Goal: Book appointment/travel/reservation

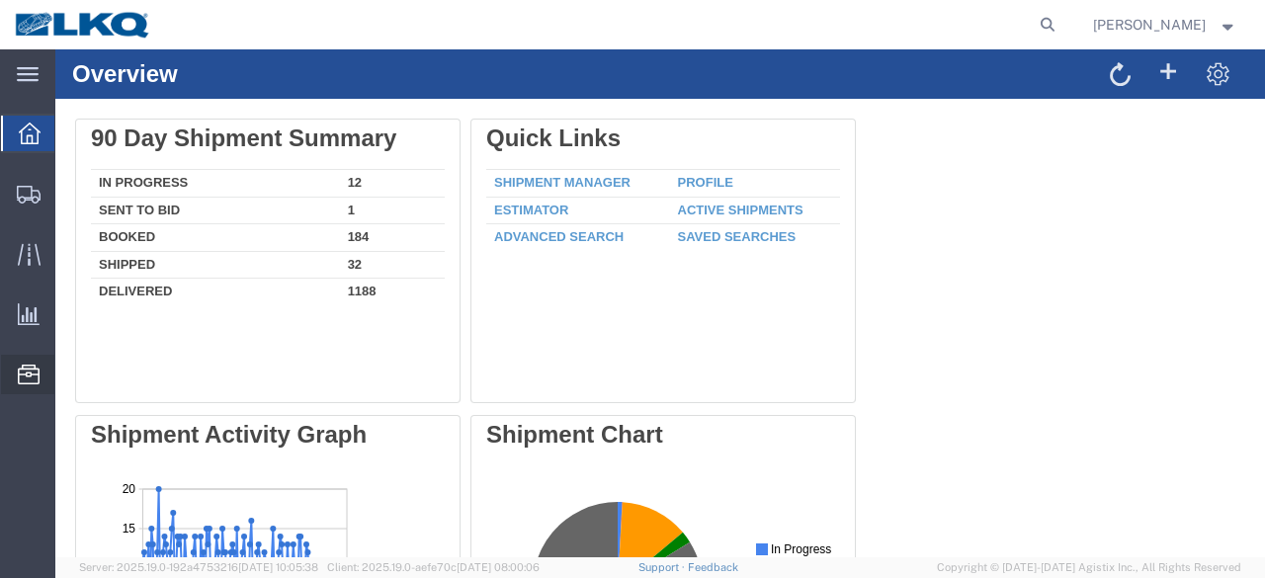
click at [0, 0] on span "Location Appointment" at bounding box center [0, 0] width 0 height 0
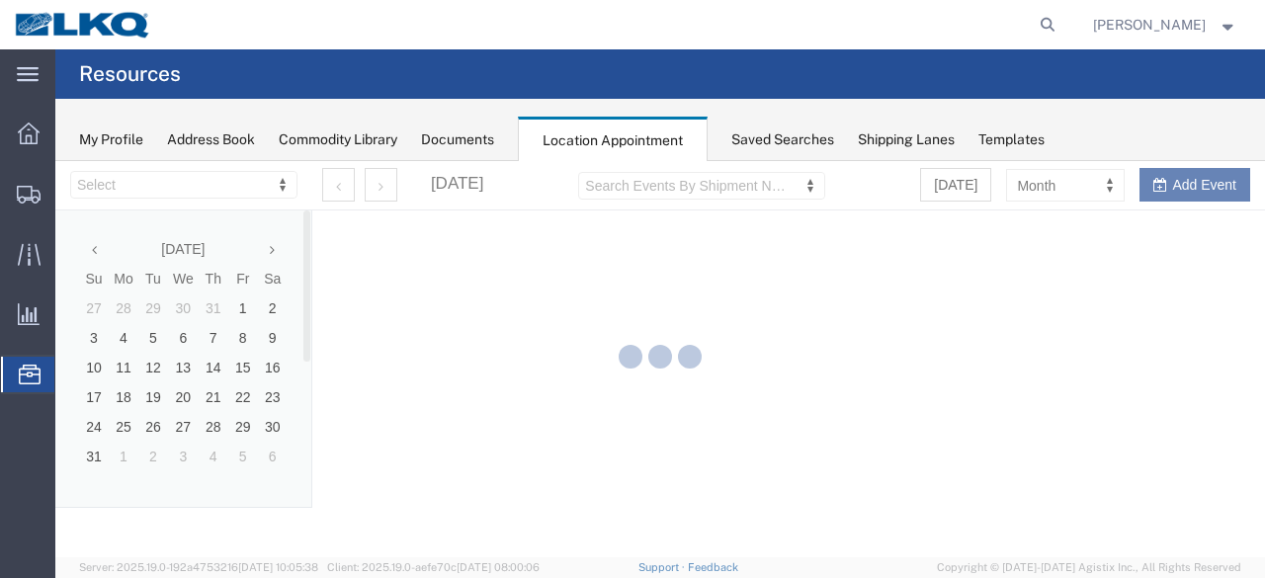
select select "28712"
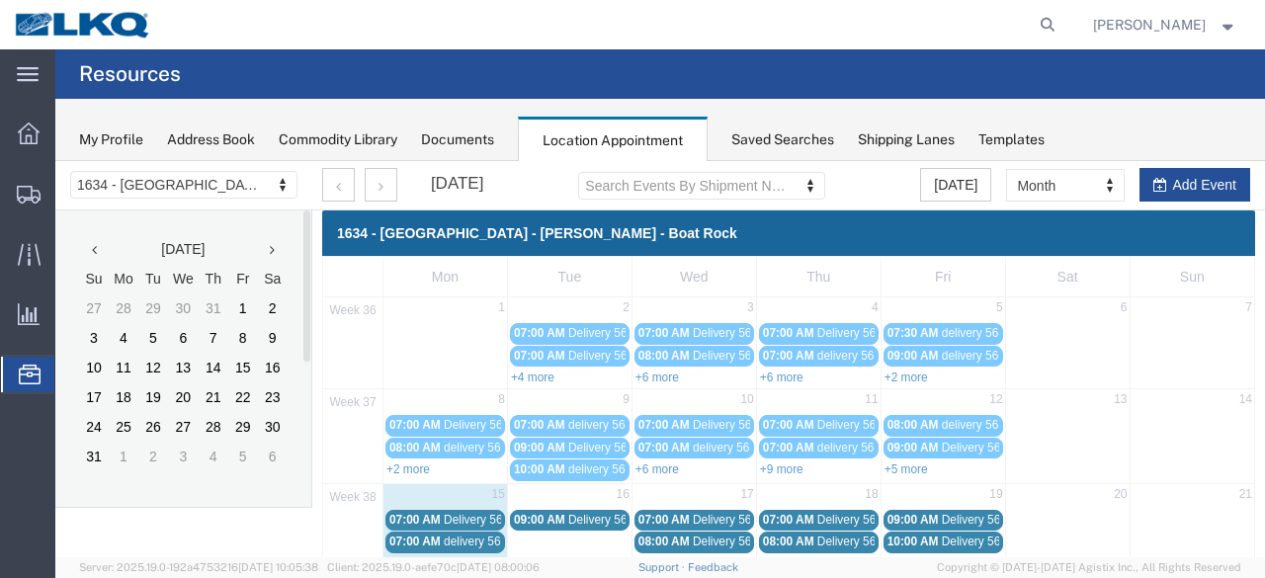
scroll to position [99, 0]
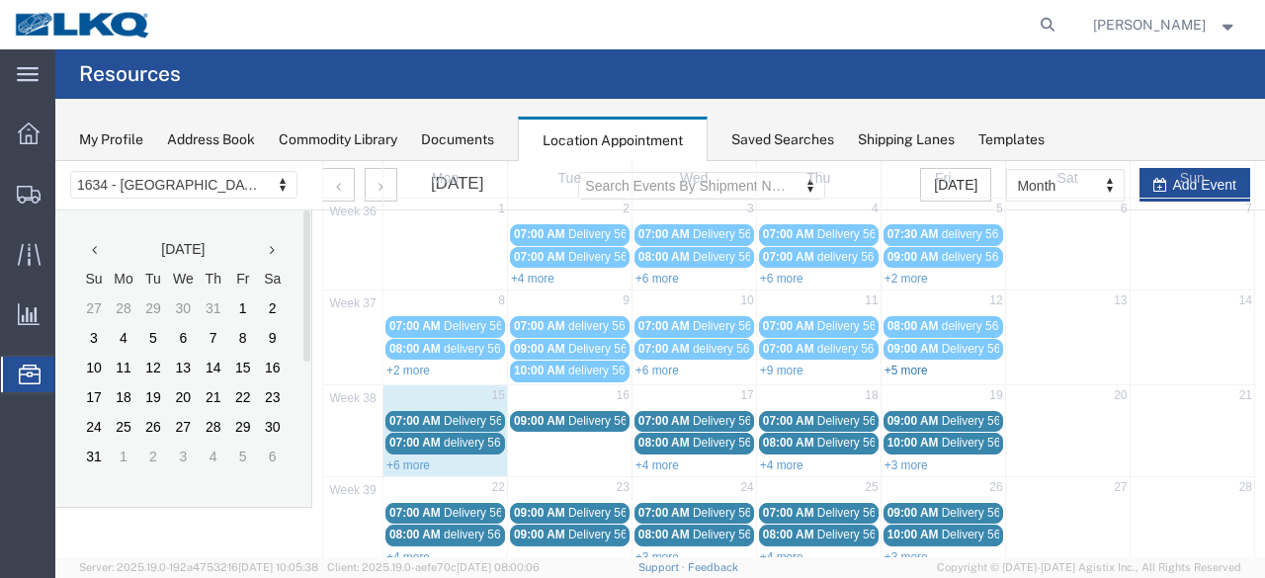
click at [888, 364] on link "+5 more" at bounding box center [905, 371] width 43 height 14
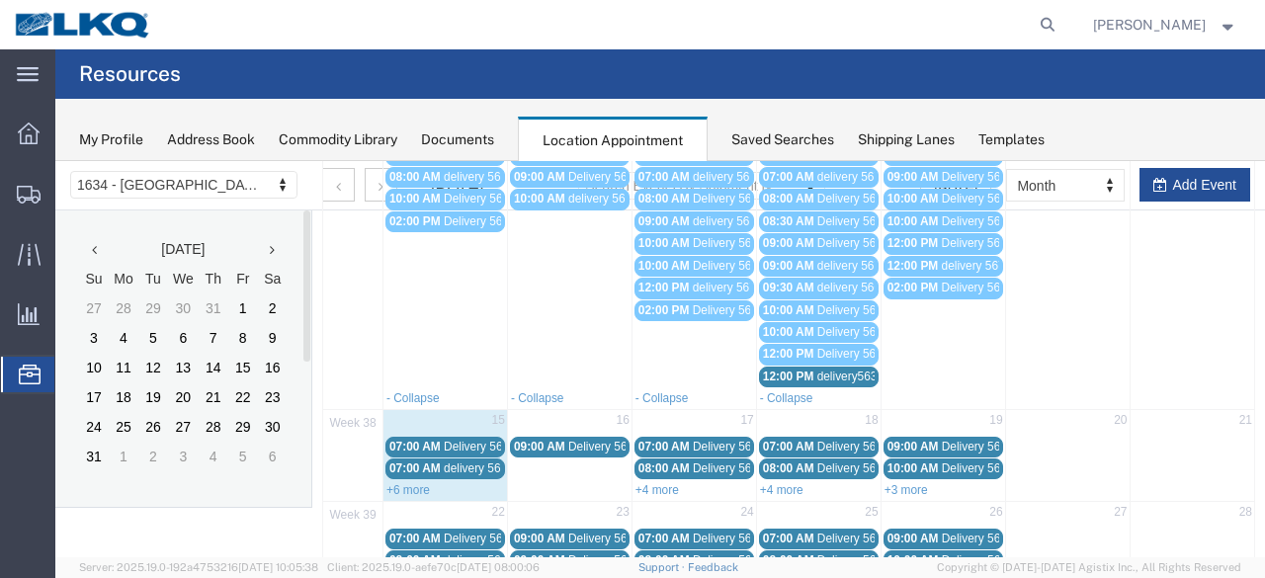
scroll to position [296, 0]
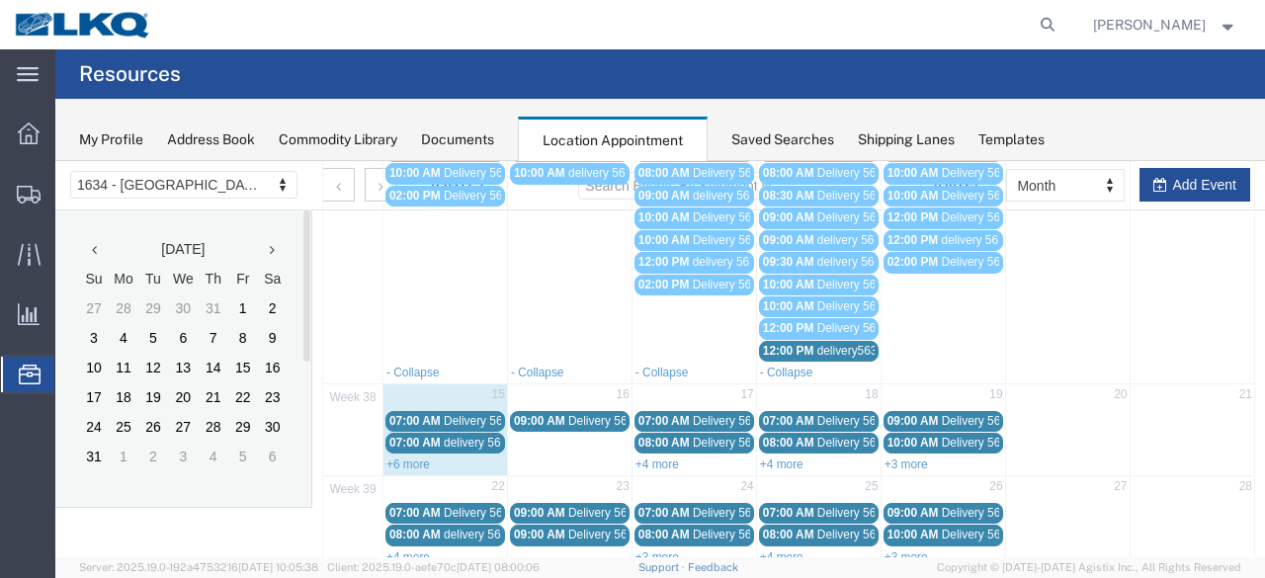
click at [414, 457] on link "+6 more" at bounding box center [407, 464] width 43 height 14
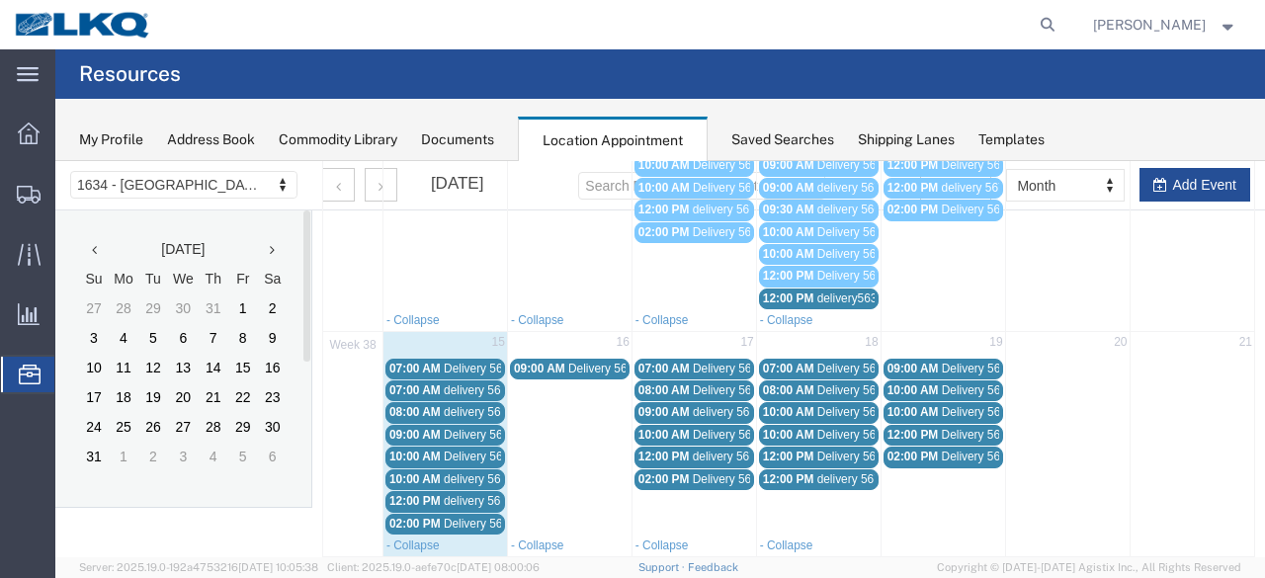
scroll to position [395, 0]
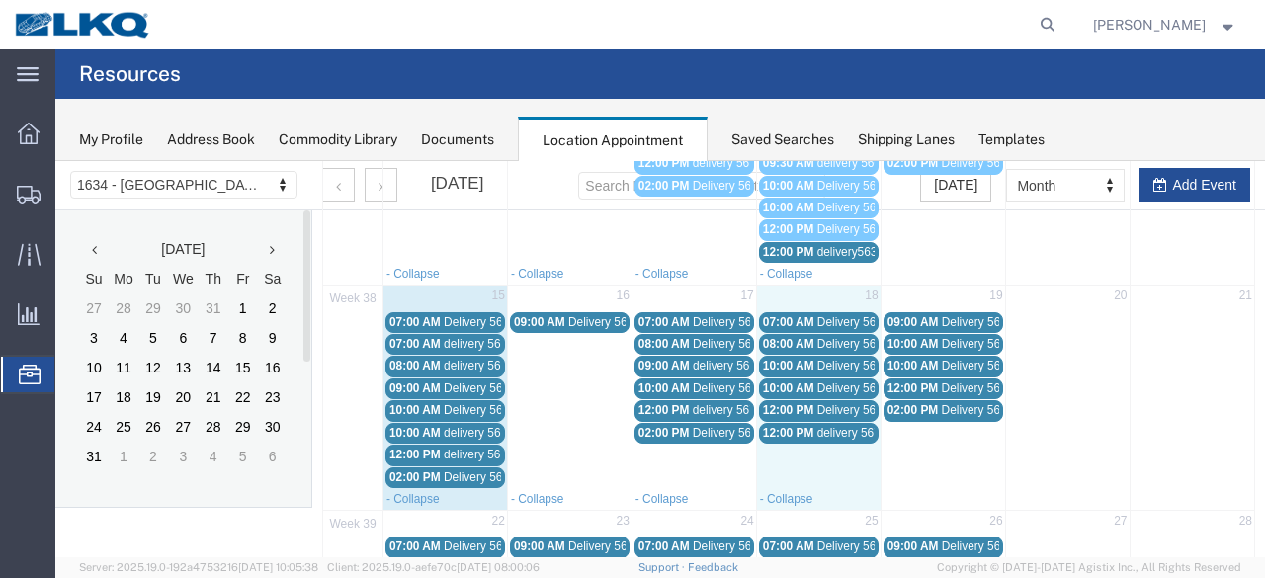
click at [845, 458] on td "12:00 PM delivery 56777133" at bounding box center [818, 455] width 124 height 66
select select "1"
select select
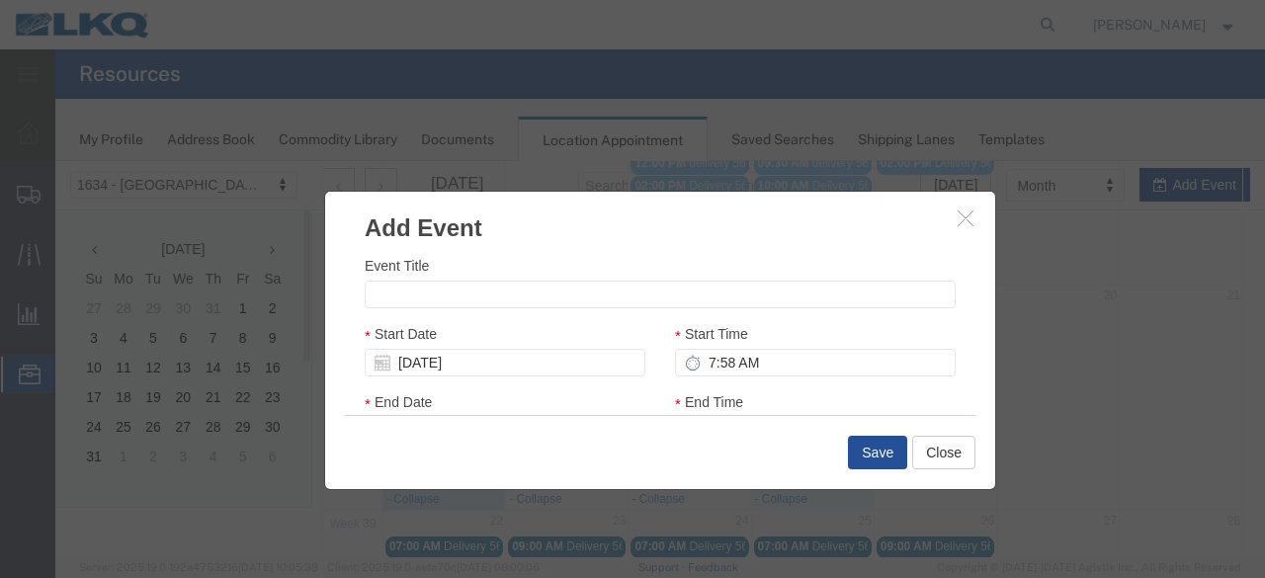
click at [961, 218] on icon "button" at bounding box center [965, 217] width 16 height 17
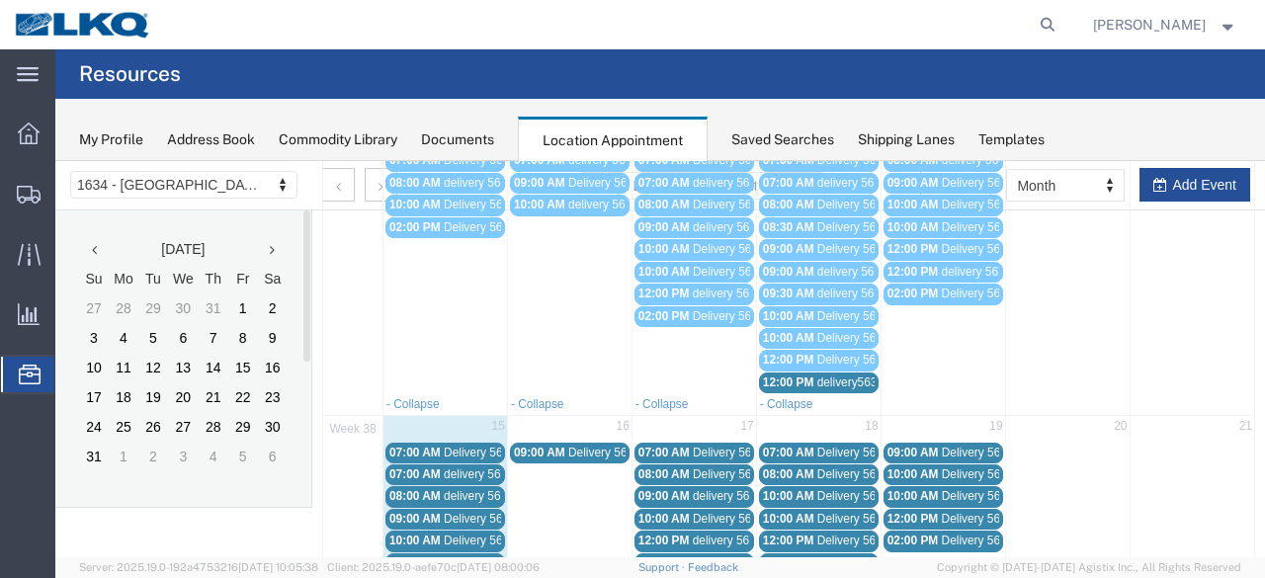
scroll to position [296, 0]
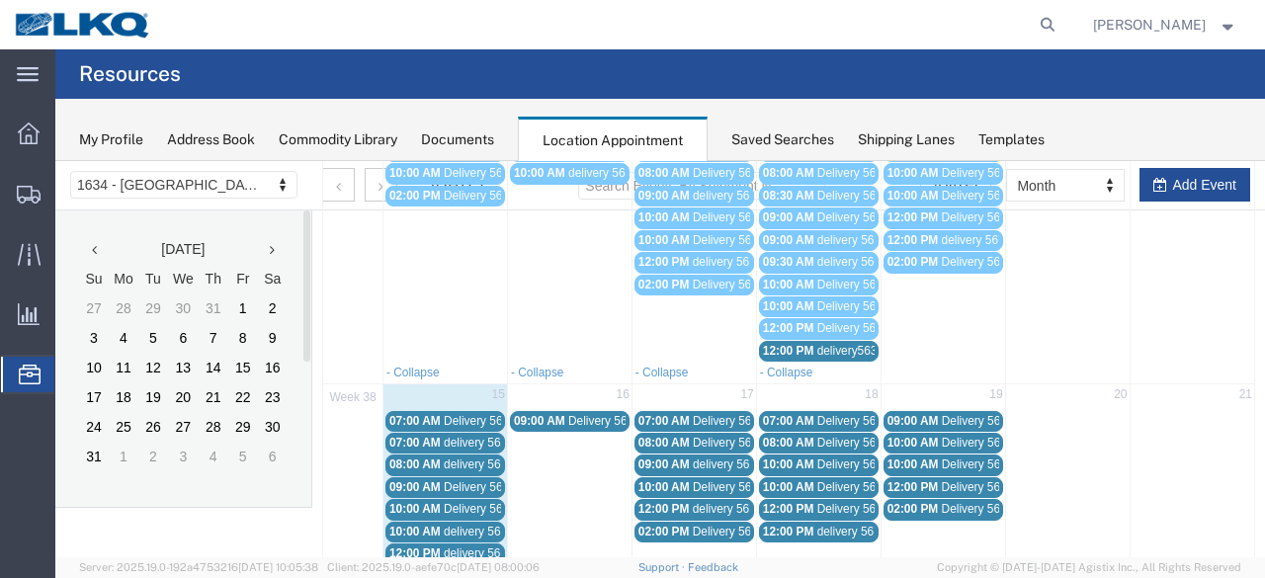
click at [826, 344] on span "delivery56315654" at bounding box center [863, 351] width 93 height 14
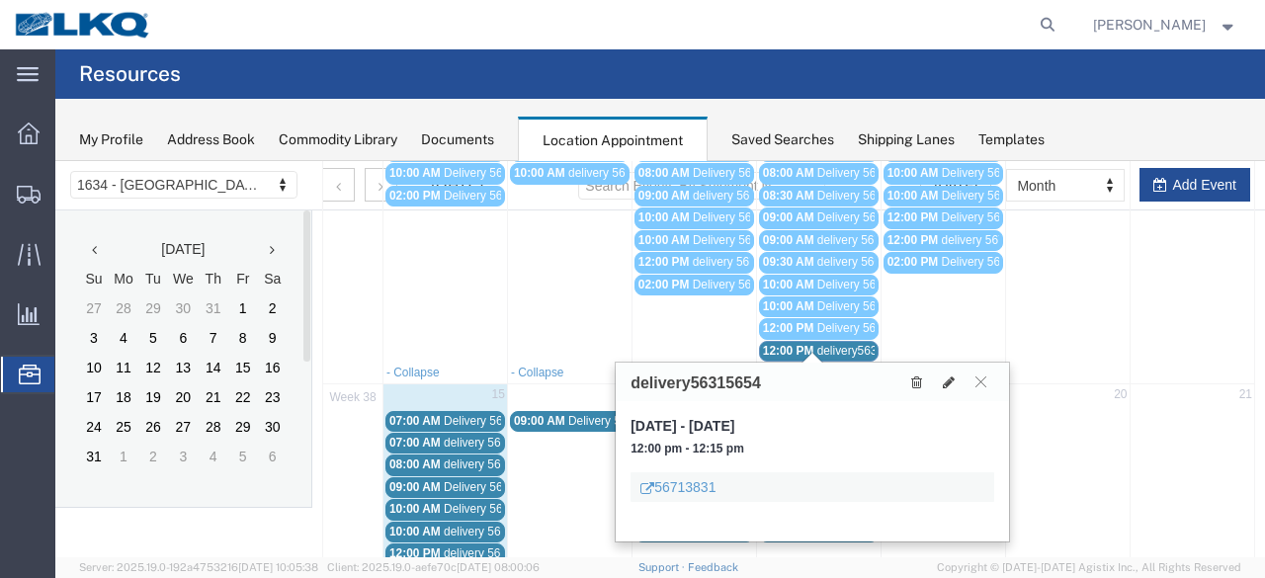
click at [838, 482] on div "56713831" at bounding box center [812, 487] width 364 height 30
click at [984, 380] on icon at bounding box center [980, 381] width 11 height 12
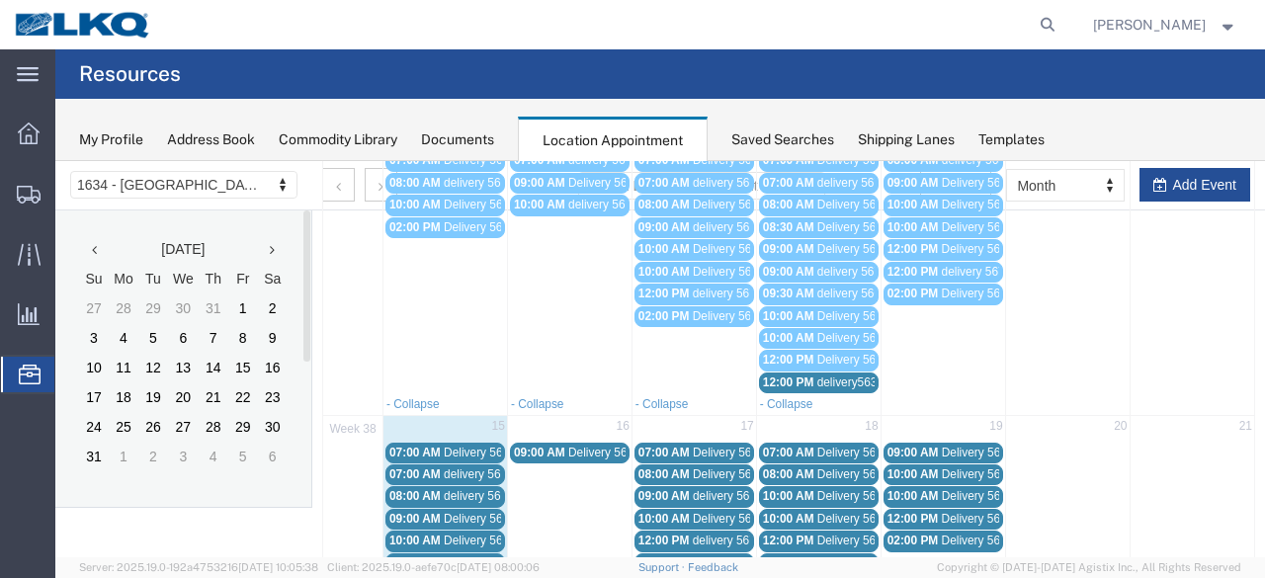
scroll to position [198, 0]
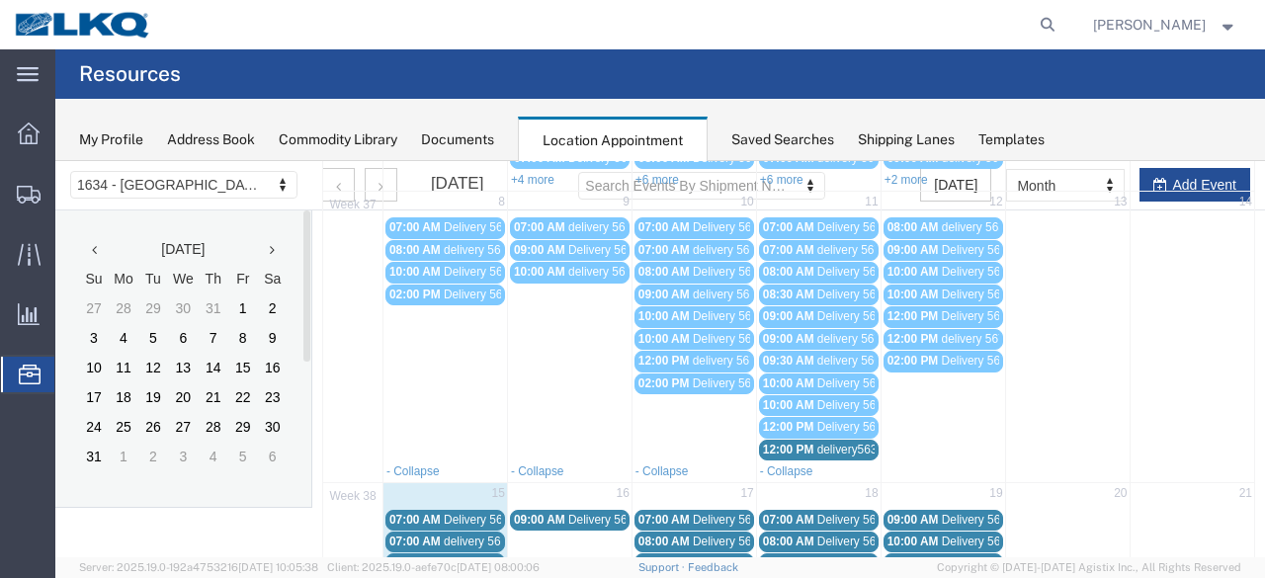
click at [929, 288] on span "10:00 AM" at bounding box center [912, 295] width 51 height 14
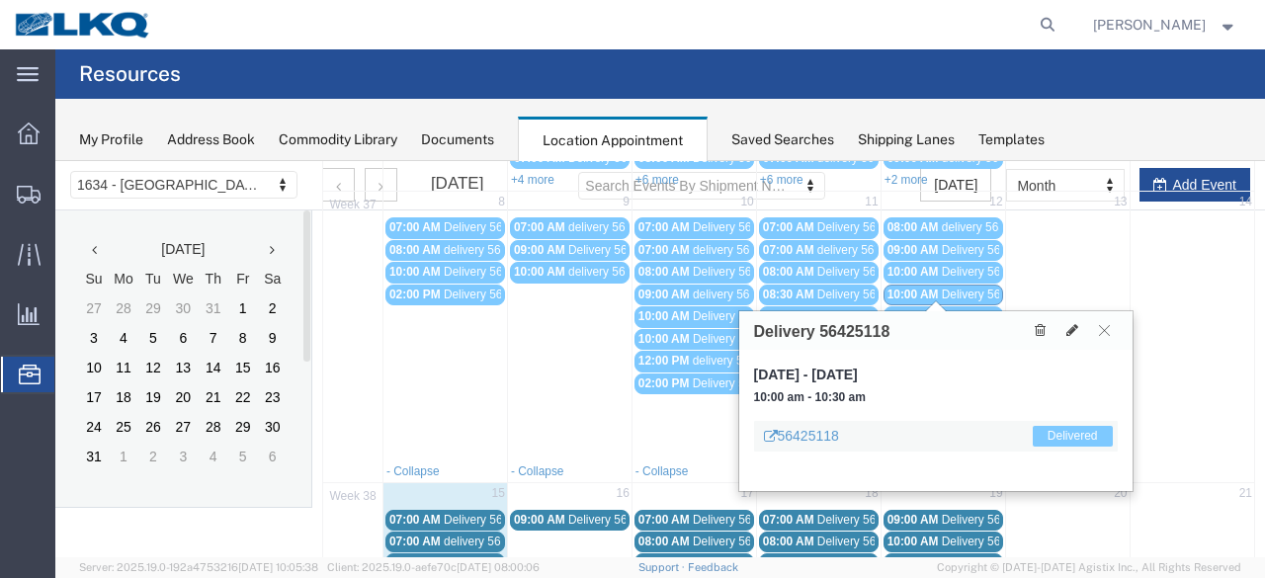
click at [955, 265] on span "Delivery 56411600" at bounding box center [991, 272] width 98 height 14
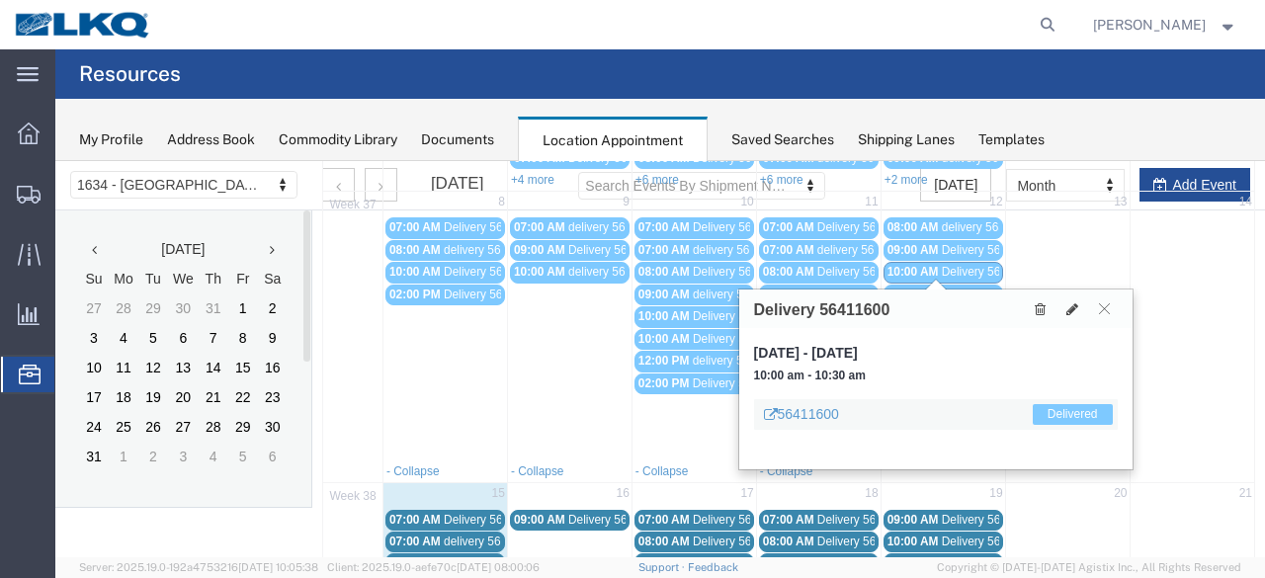
click at [959, 246] on span "Delivery 56425127" at bounding box center [991, 250] width 98 height 14
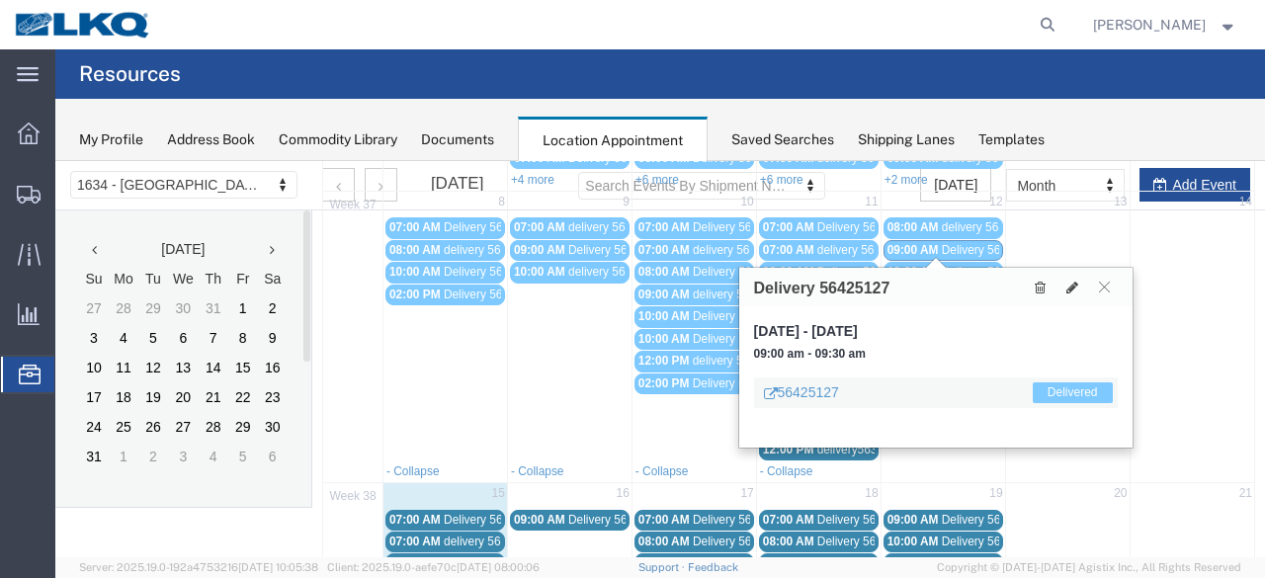
click at [956, 222] on span "delivery 56397329" at bounding box center [990, 227] width 96 height 14
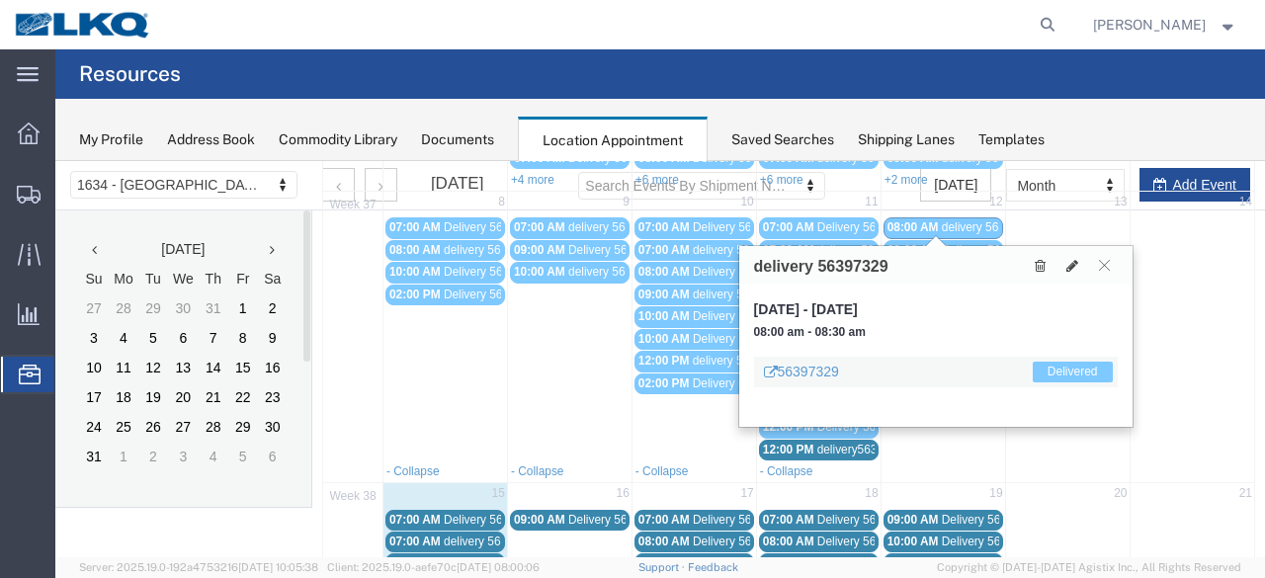
click at [954, 232] on div "08:00 AM delivery 56397329" at bounding box center [943, 227] width 112 height 15
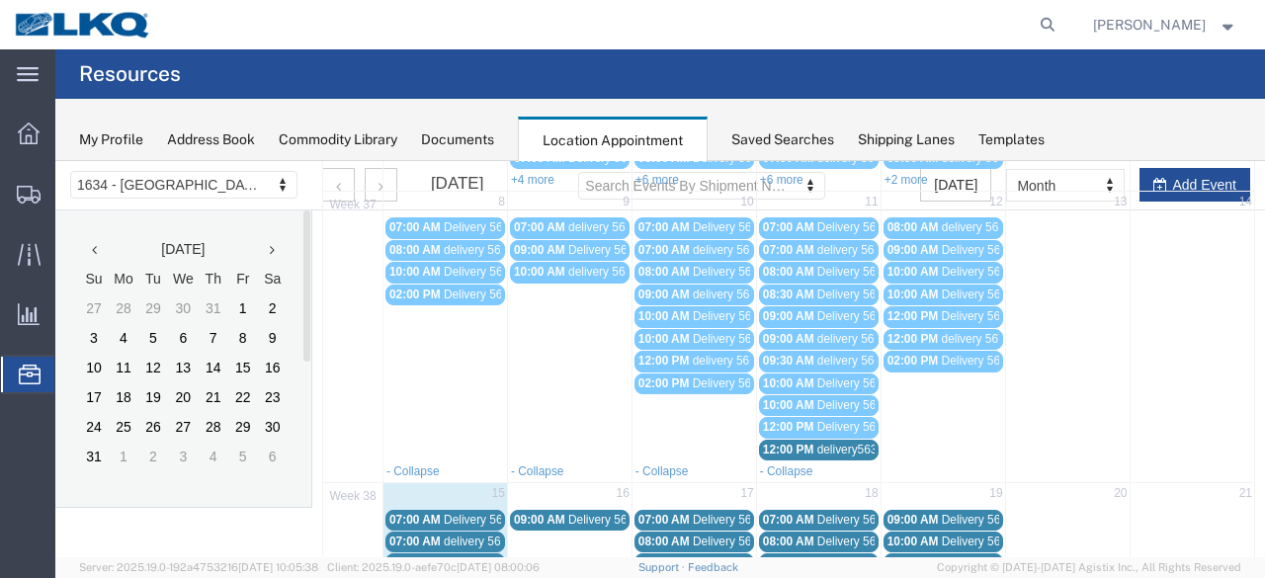
click at [956, 265] on span "Delivery 56411600" at bounding box center [991, 272] width 98 height 14
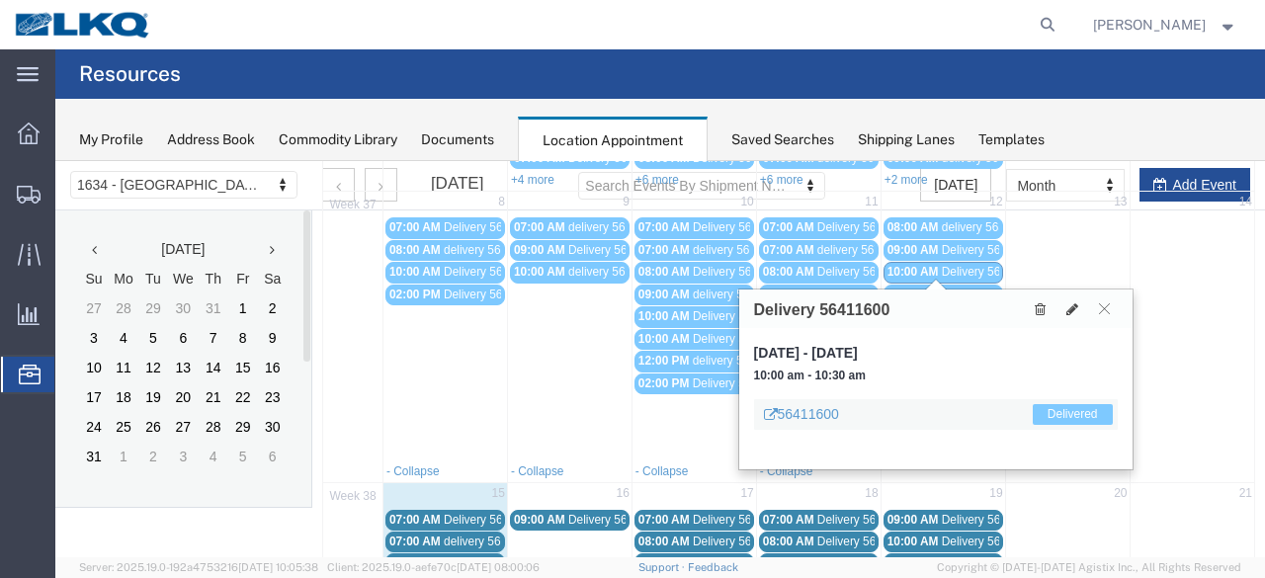
click at [957, 288] on span "Delivery 56425118" at bounding box center [991, 295] width 98 height 14
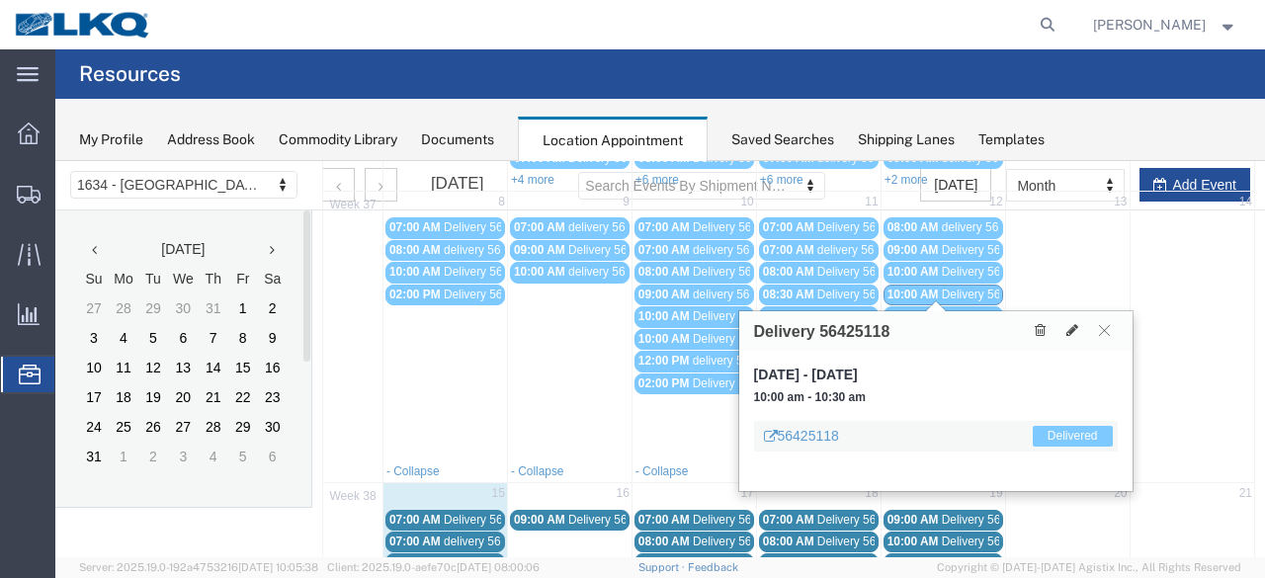
click at [956, 309] on span "Delivery 56425117" at bounding box center [991, 316] width 98 height 14
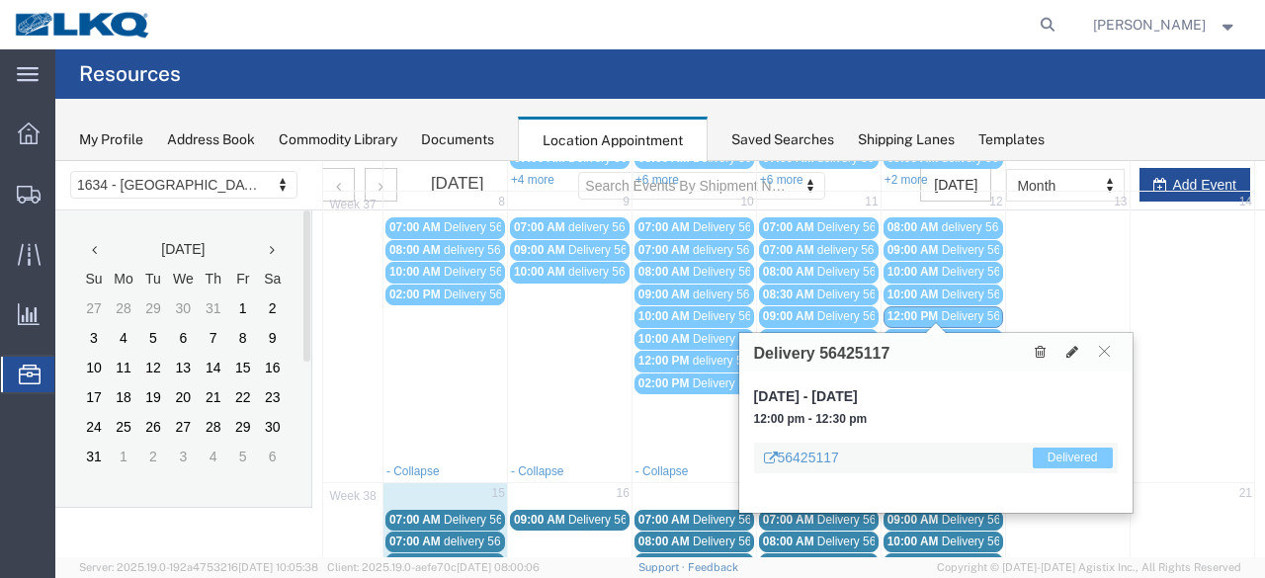
click at [954, 332] on div "Delivery 56425117 [DATE], Sep 12, 2025 - [DATE] 12:00 pm - 12:30 pm 56425117 De…" at bounding box center [935, 423] width 395 height 182
click at [957, 329] on link "12:00 PM delivery 56767421" at bounding box center [943, 339] width 120 height 21
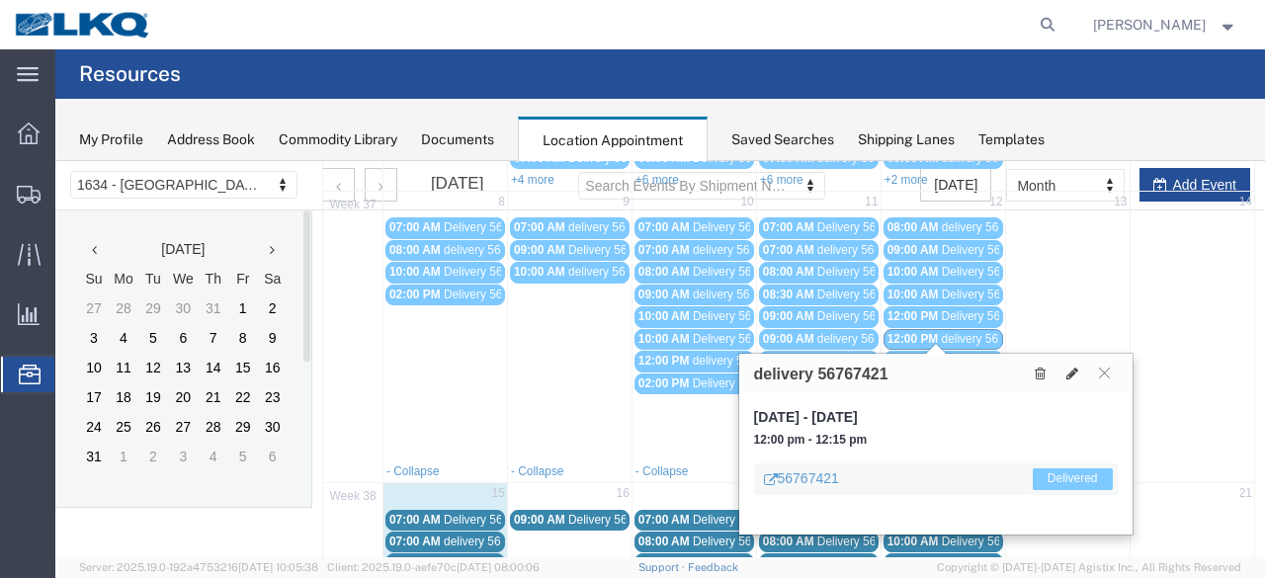
click at [953, 351] on link "02:00 PM Delivery 56684292" at bounding box center [943, 361] width 120 height 21
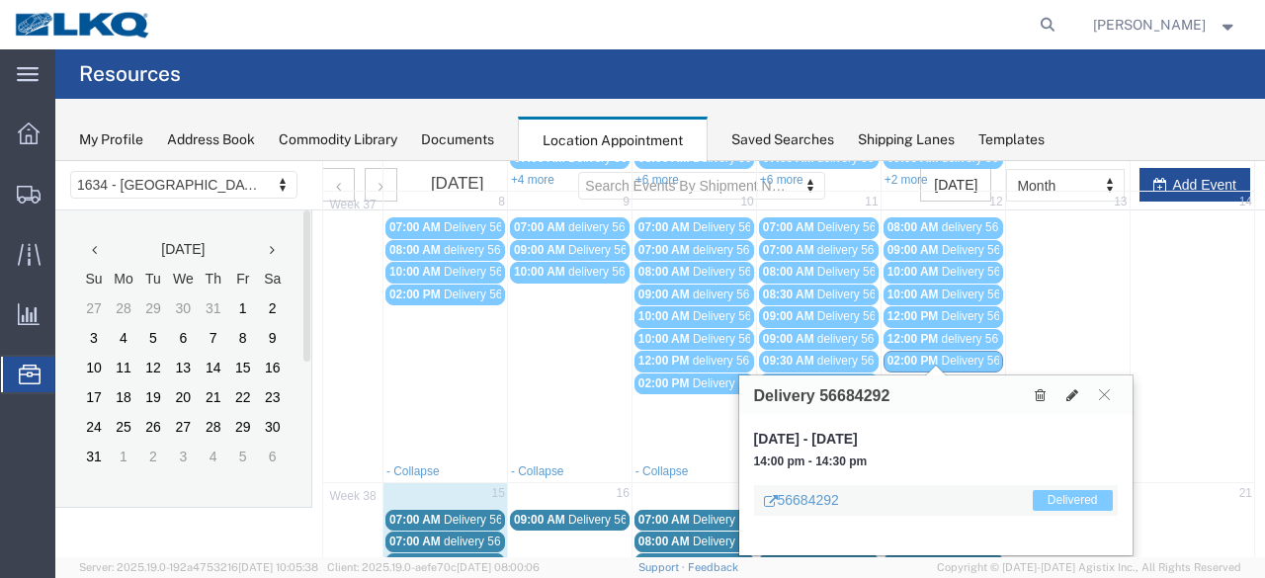
click at [817, 226] on span "Delivery 56411592" at bounding box center [866, 227] width 98 height 14
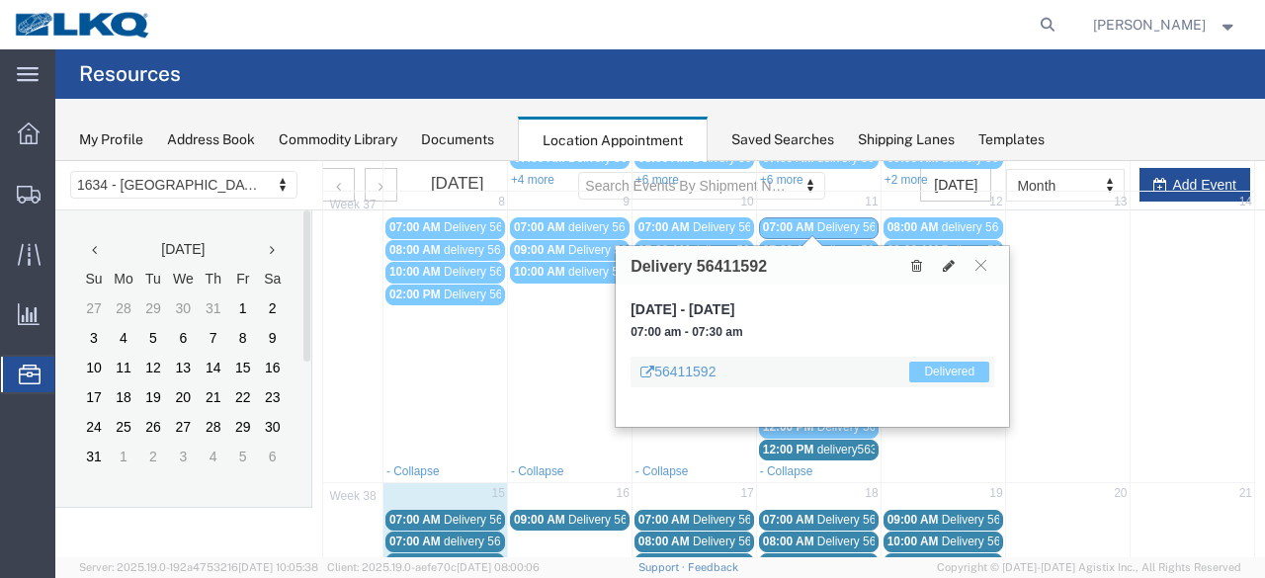
click at [822, 243] on span "delivery 56733006" at bounding box center [865, 250] width 96 height 14
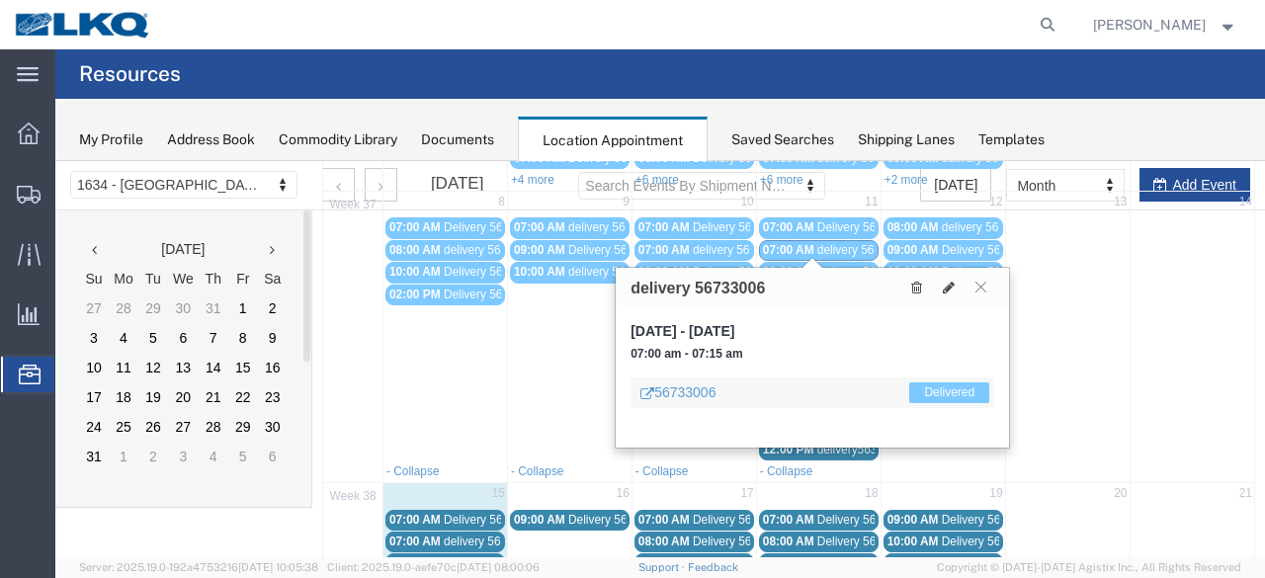
click at [825, 265] on span "Delivery 56411612" at bounding box center [866, 272] width 98 height 14
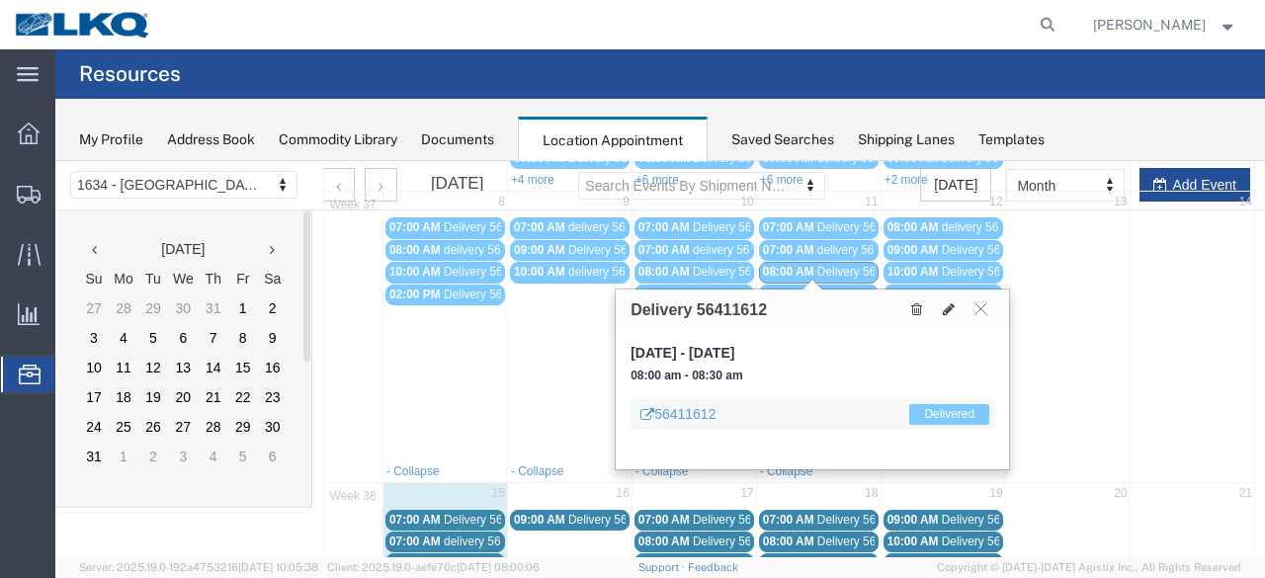
click at [825, 288] on span "Delivery 56315654" at bounding box center [866, 295] width 98 height 14
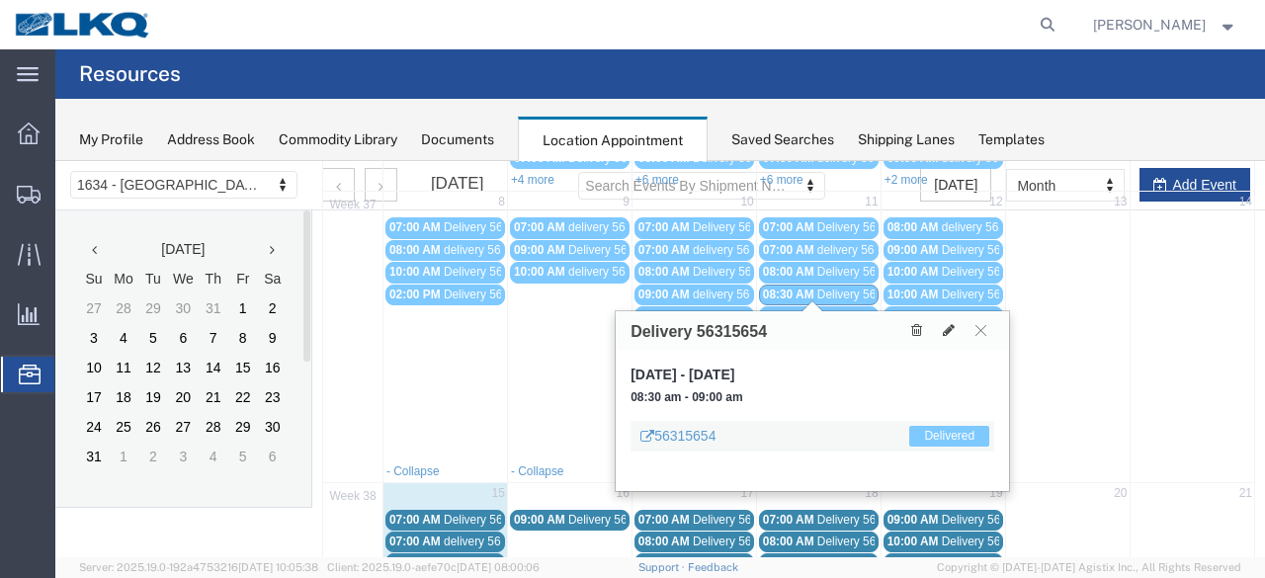
click at [823, 309] on span "Delivery 56411580" at bounding box center [866, 316] width 98 height 14
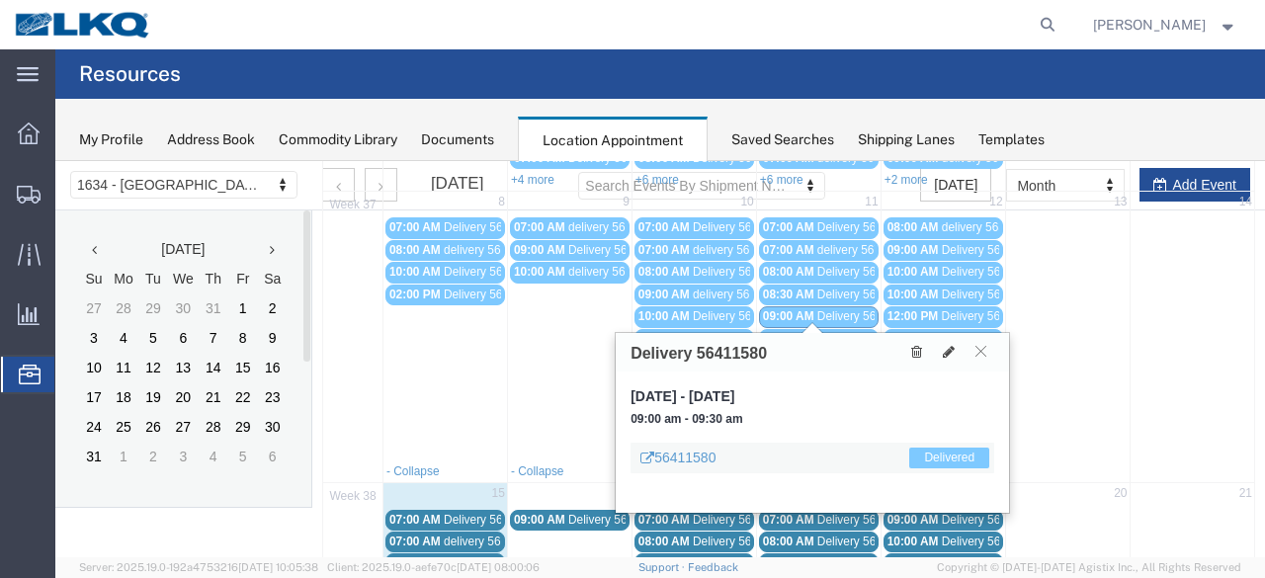
click at [822, 322] on div at bounding box center [812, 327] width 22 height 11
click at [821, 328] on div at bounding box center [812, 327] width 22 height 11
click at [826, 332] on span "delivery 56748178" at bounding box center [865, 339] width 96 height 14
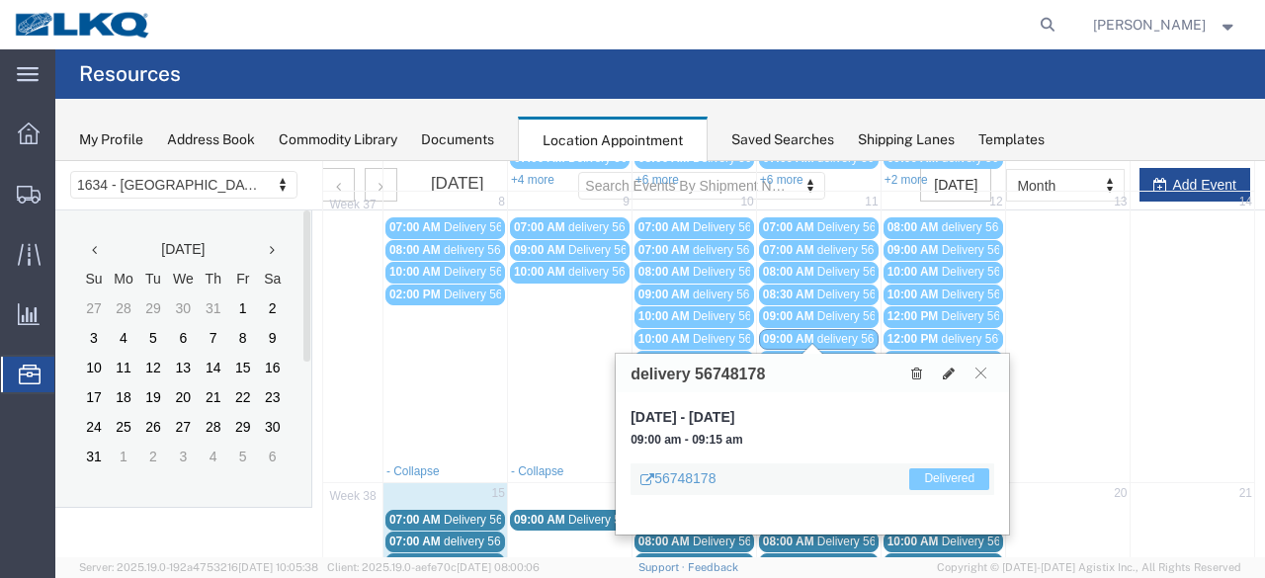
click at [833, 354] on span "delivery 56687047" at bounding box center [865, 361] width 96 height 14
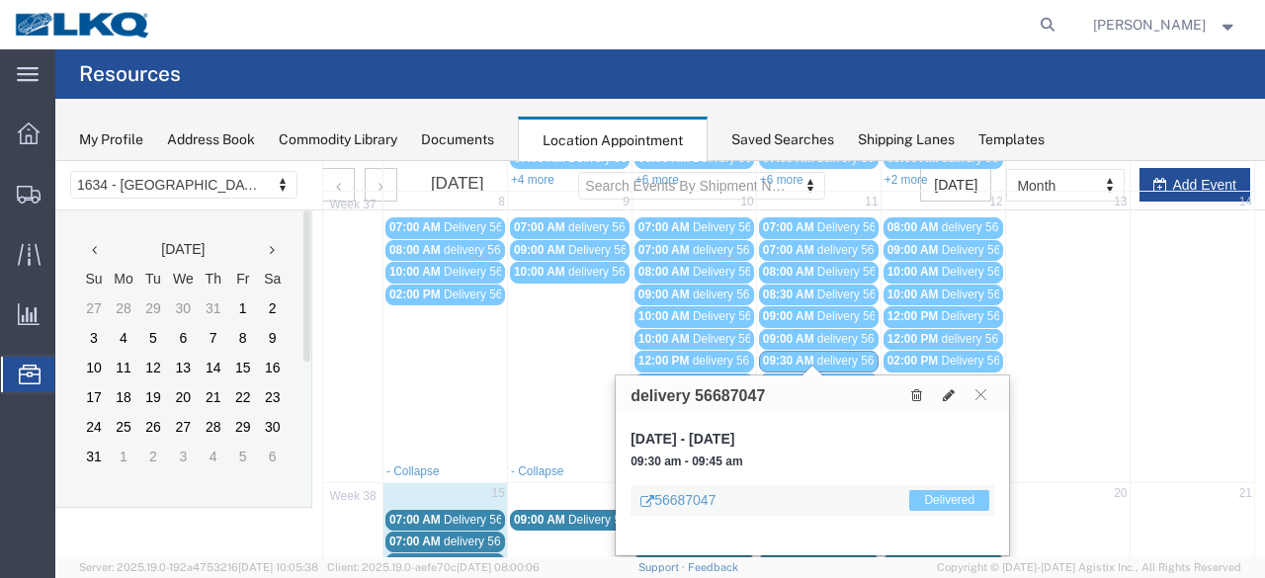
click at [832, 376] on span "Delivery 56397345" at bounding box center [866, 383] width 98 height 14
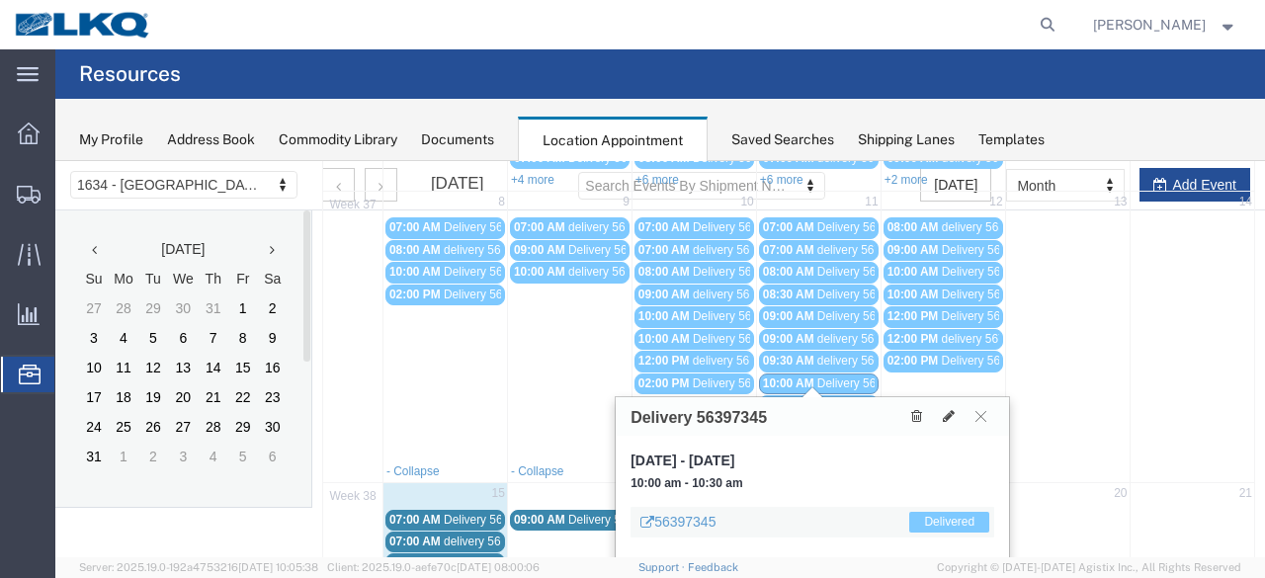
click at [836, 395] on link "10:00 AM Delivery 56411582" at bounding box center [819, 405] width 120 height 21
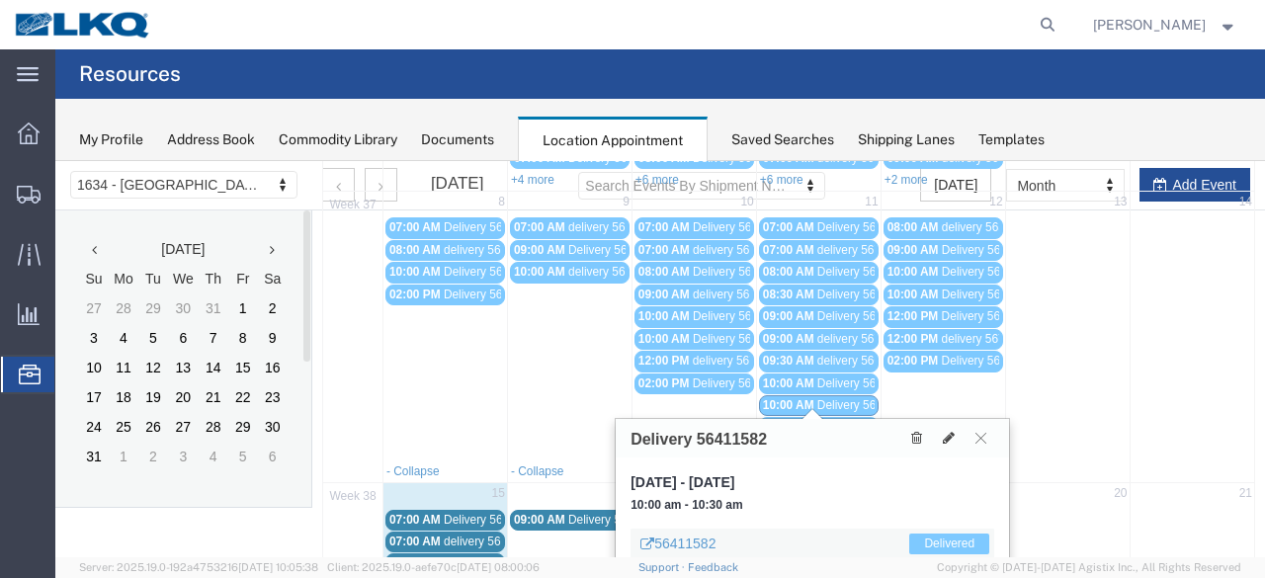
click at [832, 420] on span "Delivery 56411587" at bounding box center [866, 427] width 98 height 14
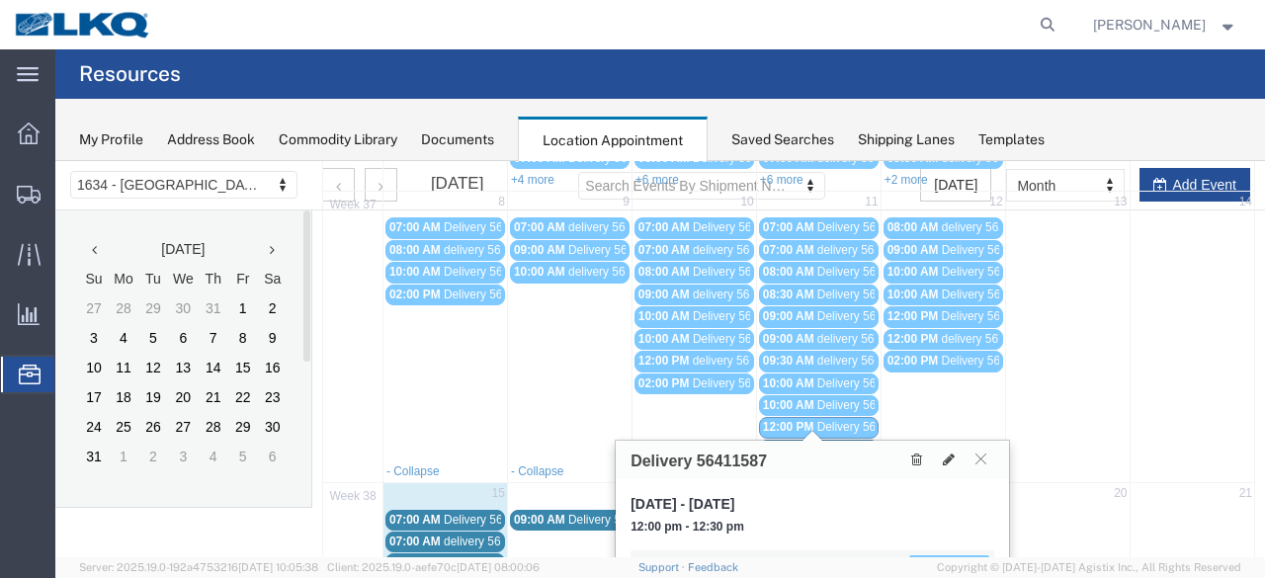
click at [960, 410] on td "02:00 PM Delivery 56684292" at bounding box center [942, 405] width 124 height 111
select select "1"
select select
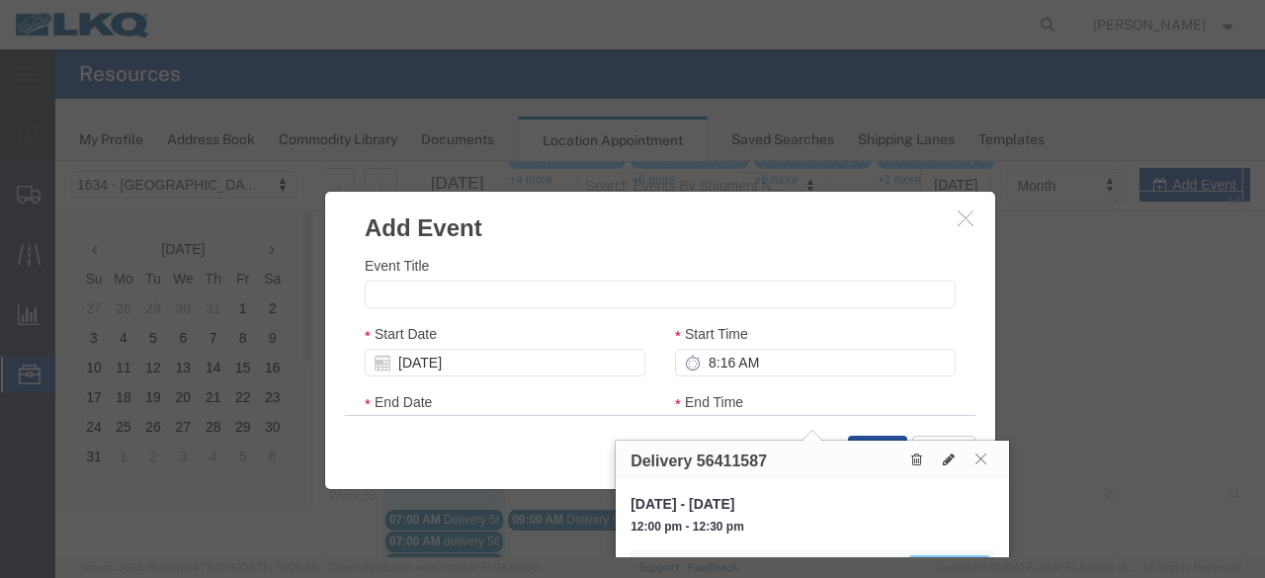
click at [981, 461] on icon at bounding box center [980, 459] width 11 height 12
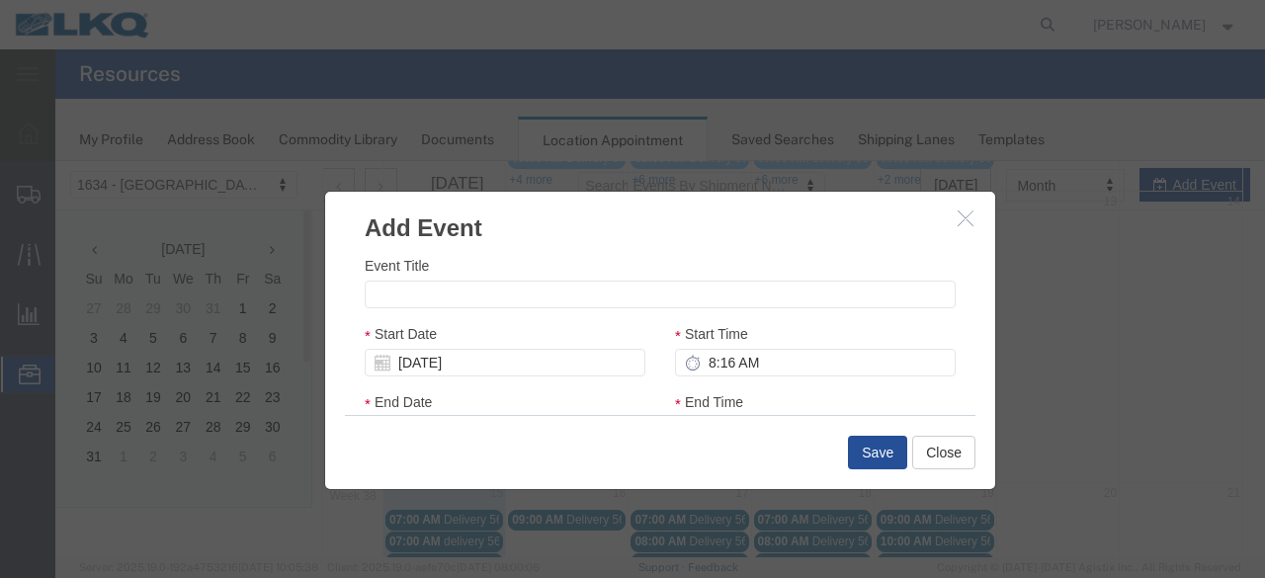
click at [960, 216] on icon "button" at bounding box center [965, 217] width 16 height 17
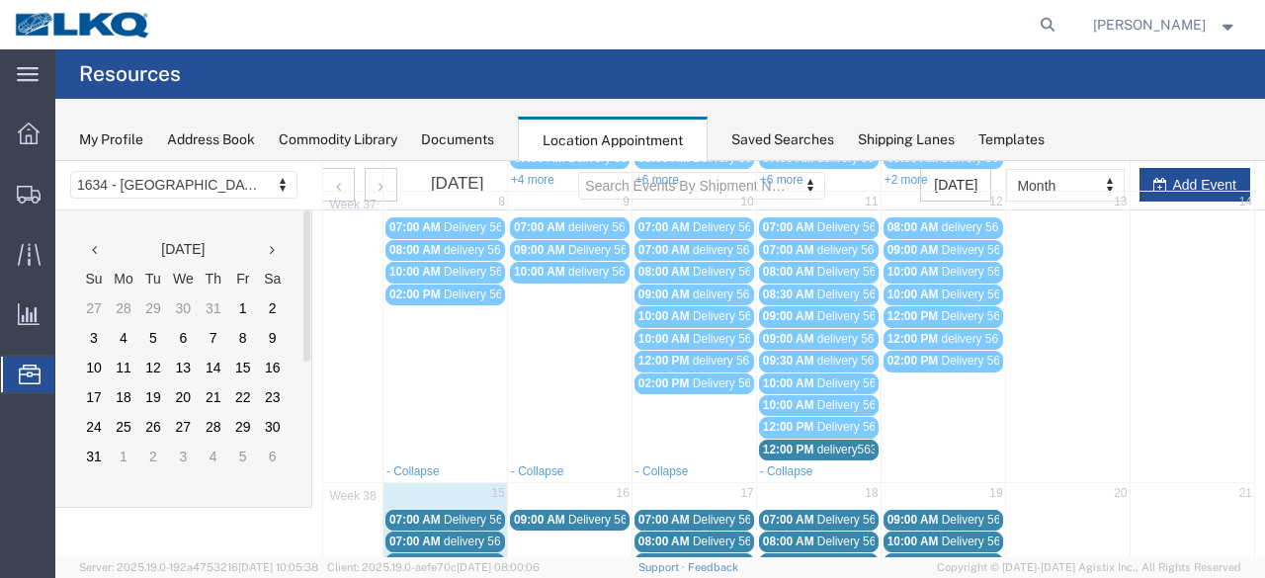
click at [819, 443] on span "delivery56315654" at bounding box center [863, 450] width 93 height 14
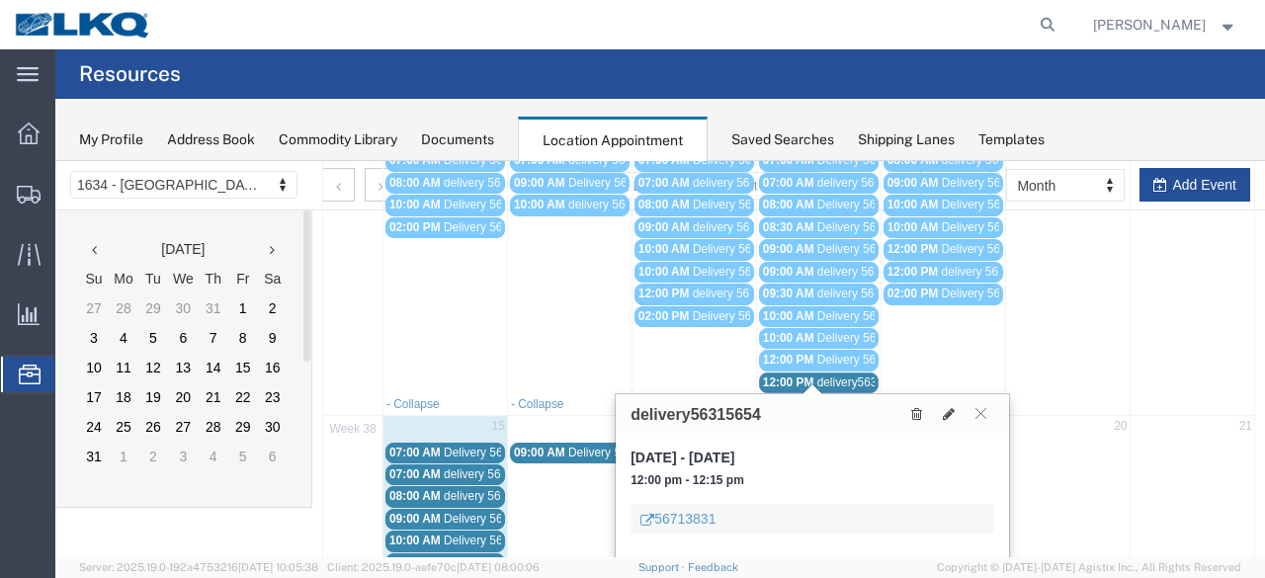
scroll to position [296, 0]
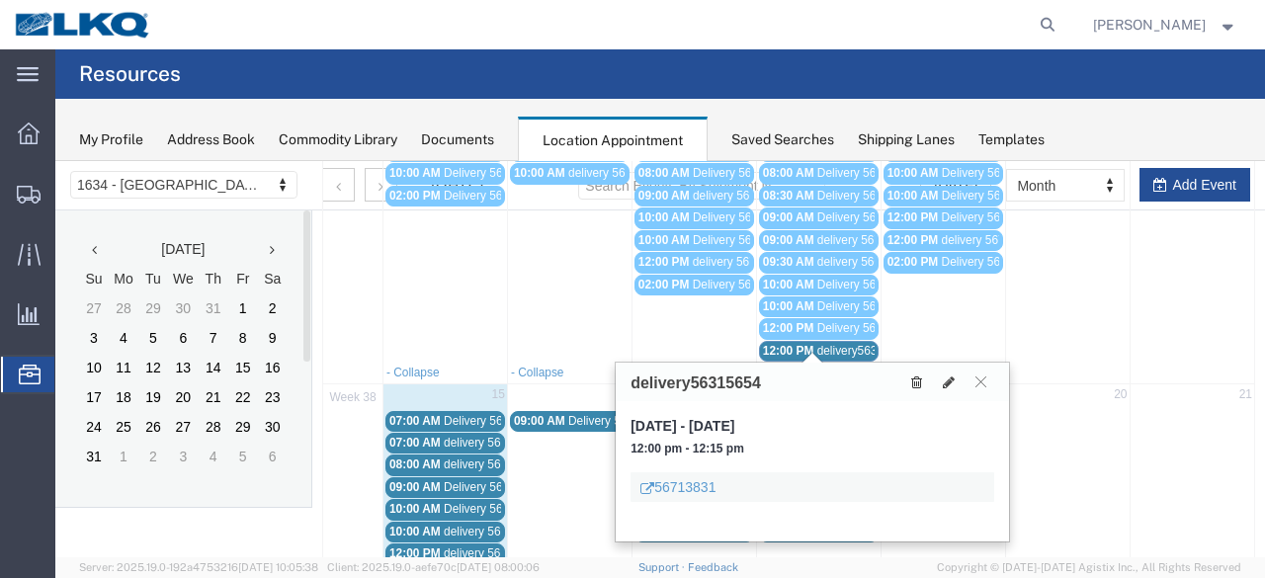
click at [917, 379] on icon at bounding box center [916, 382] width 11 height 14
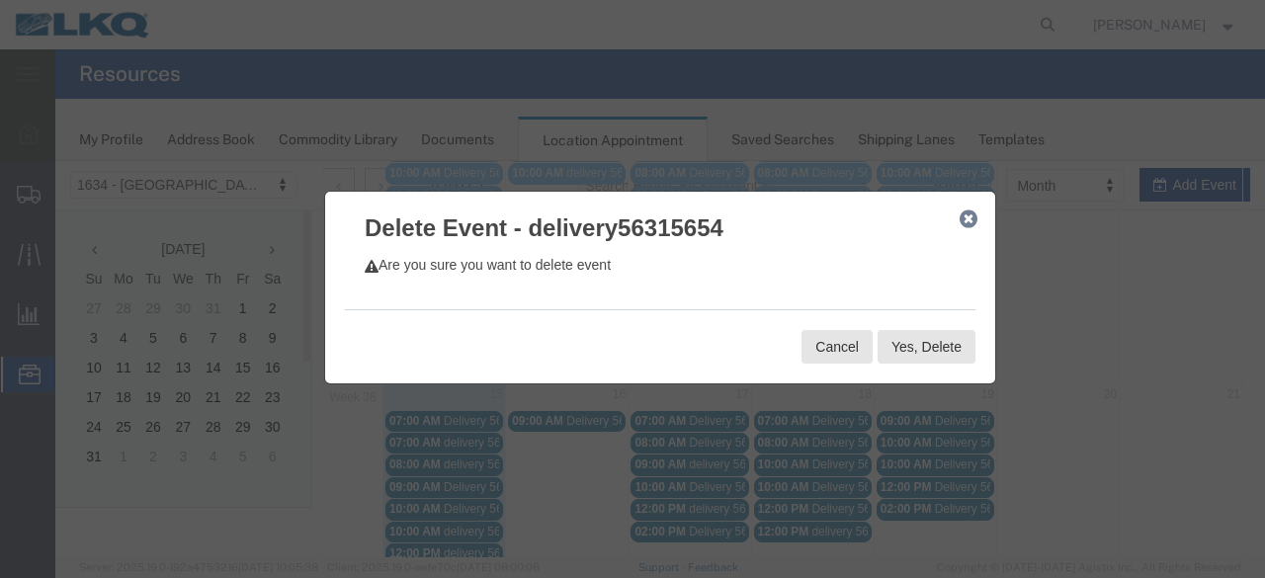
click at [962, 215] on icon "button" at bounding box center [968, 219] width 18 height 16
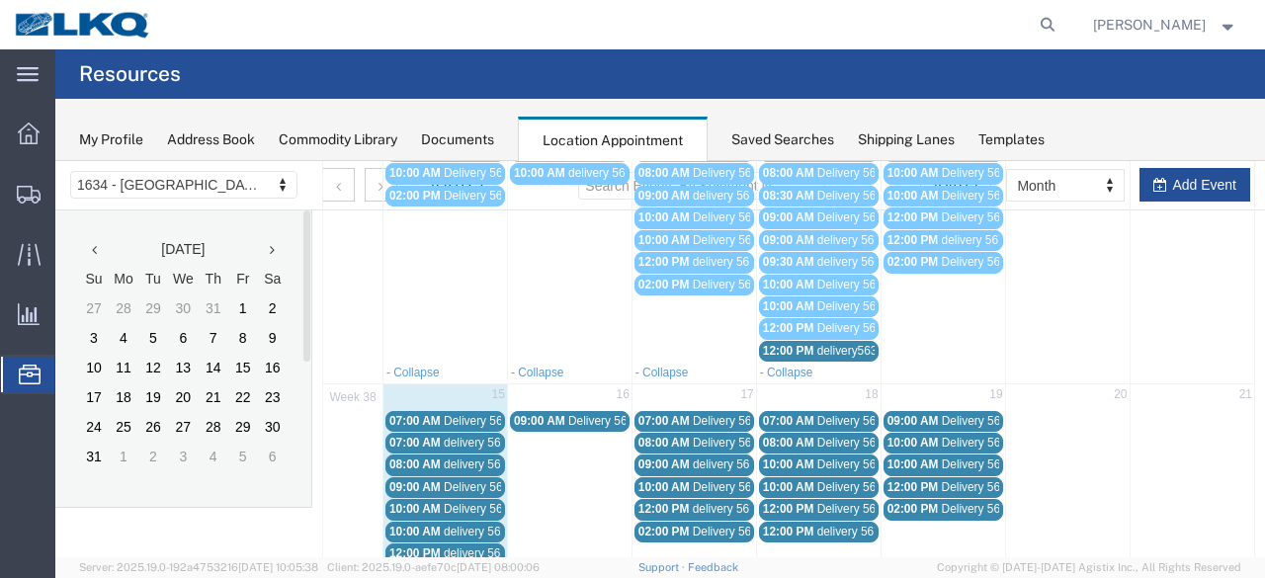
click at [814, 335] on div "Mon Tue Wed Thu Fri Sat Sun 36 1 2 3 4 5 6 7 07:00 AM Delivery 56288243 07:00 A…" at bounding box center [788, 422] width 933 height 927
click at [839, 344] on span "delivery56315654" at bounding box center [863, 351] width 93 height 14
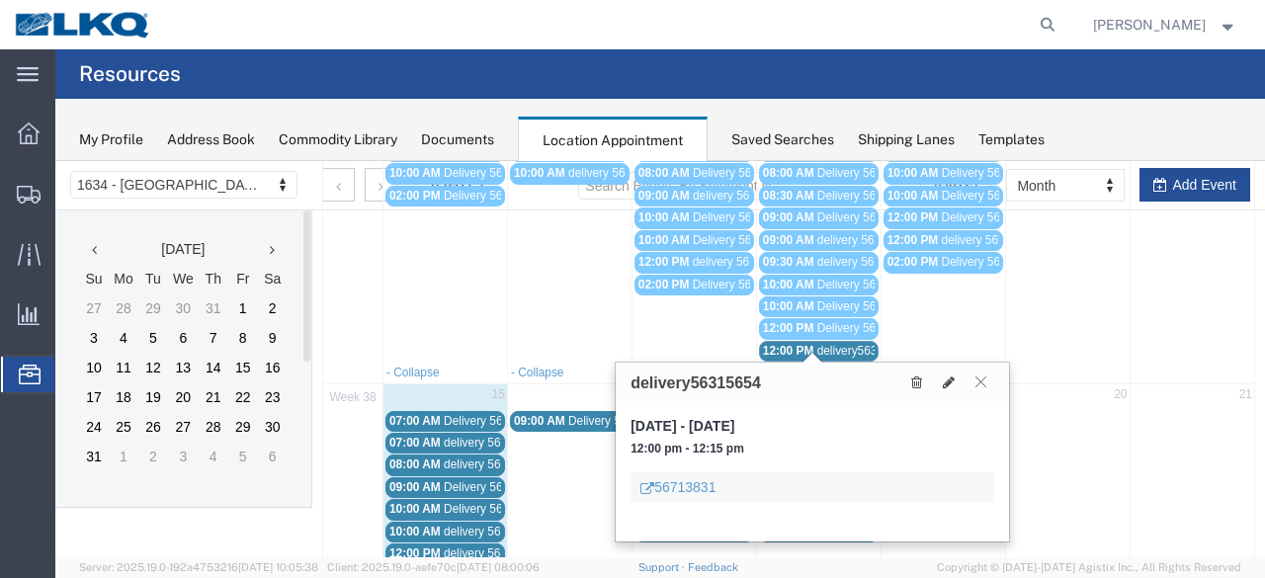
click at [982, 375] on icon at bounding box center [980, 381] width 11 height 12
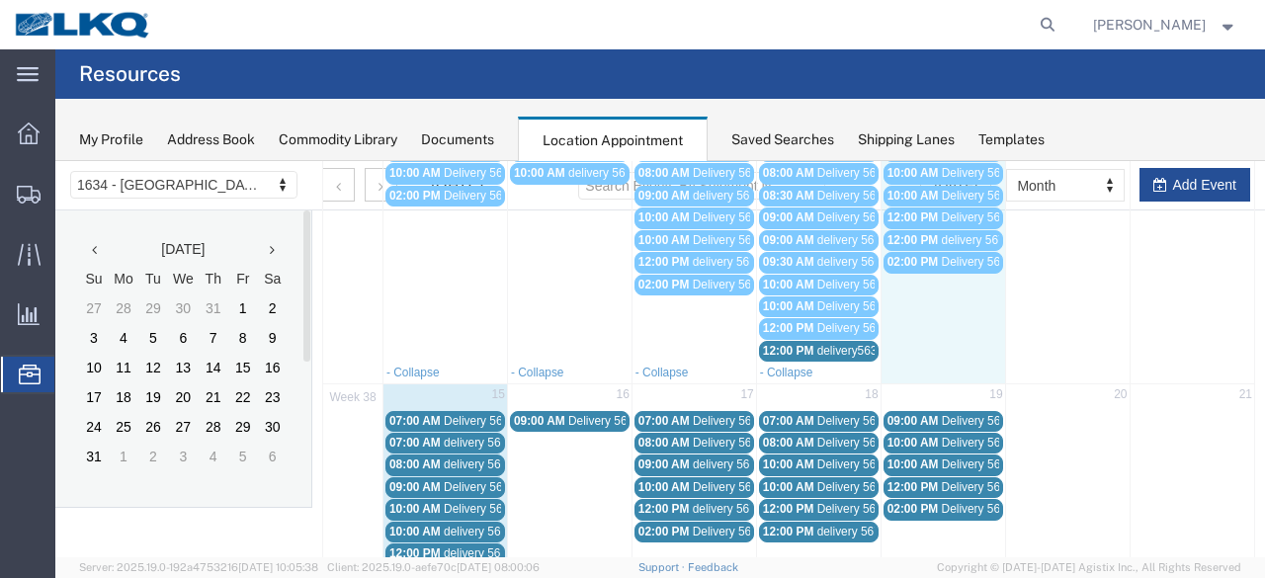
click at [923, 303] on td "02:00 PM Delivery 56684292" at bounding box center [942, 306] width 124 height 111
type input "[DATE]"
type input "8:17 AM"
type input "[DATE]"
type input "9:17 AM"
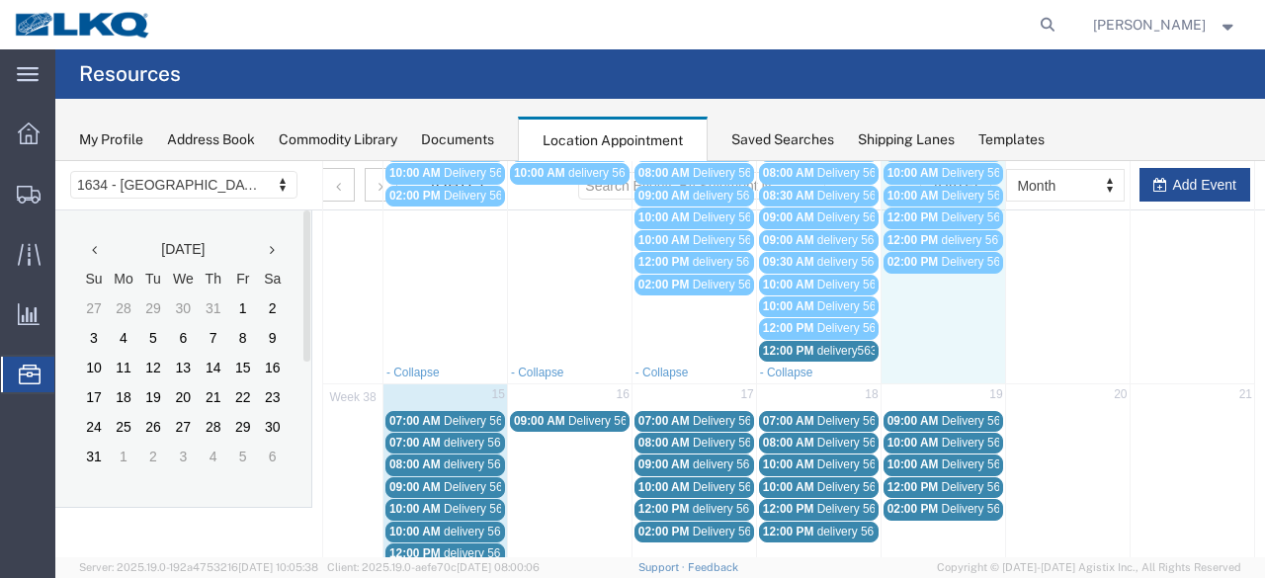
select select
select select "1"
select select
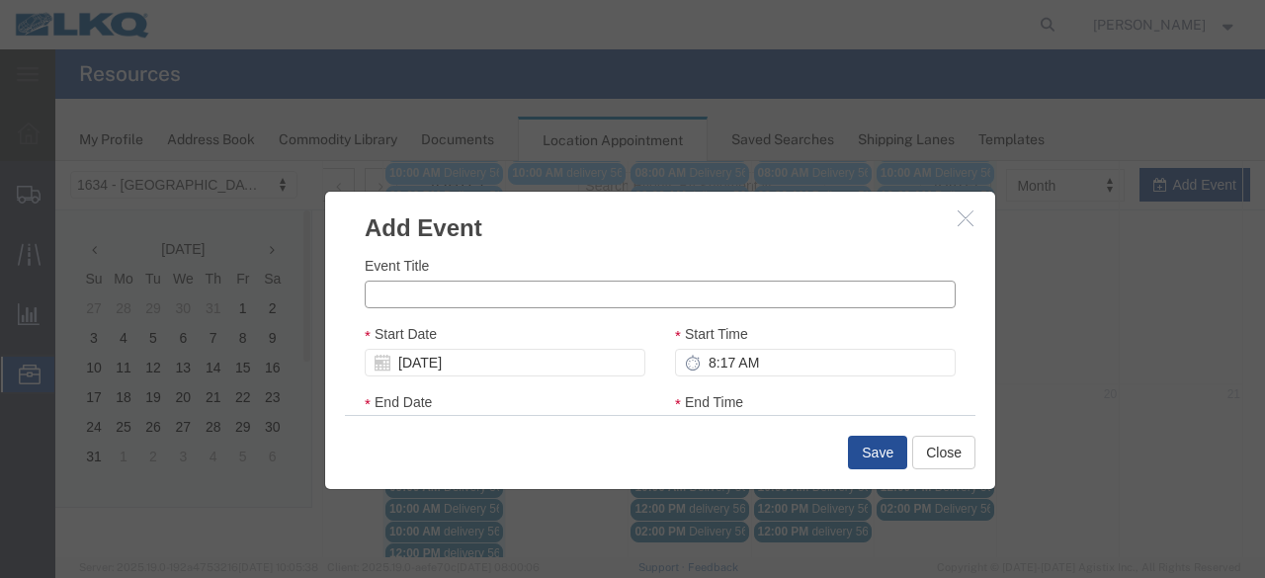
click at [577, 297] on input "Event Title" at bounding box center [660, 295] width 591 height 28
click at [395, 297] on input "56723831" at bounding box center [660, 295] width 591 height 28
type input "56713831"
click at [874, 453] on button "Save" at bounding box center [877, 453] width 59 height 34
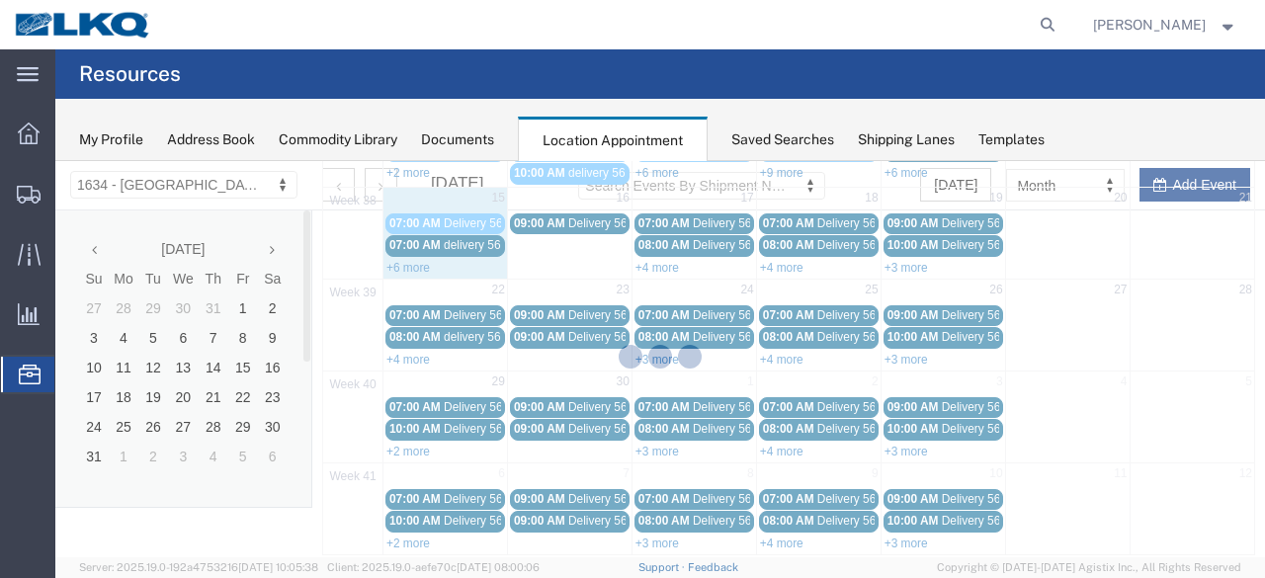
scroll to position [93, 0]
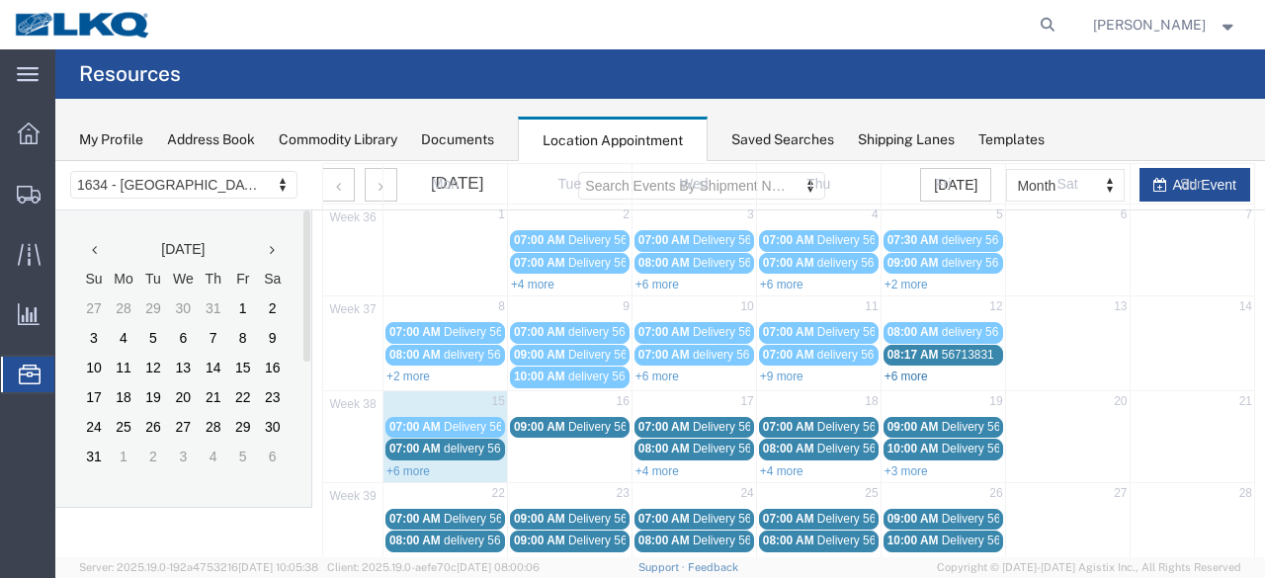
click at [905, 373] on link "+6 more" at bounding box center [905, 377] width 43 height 14
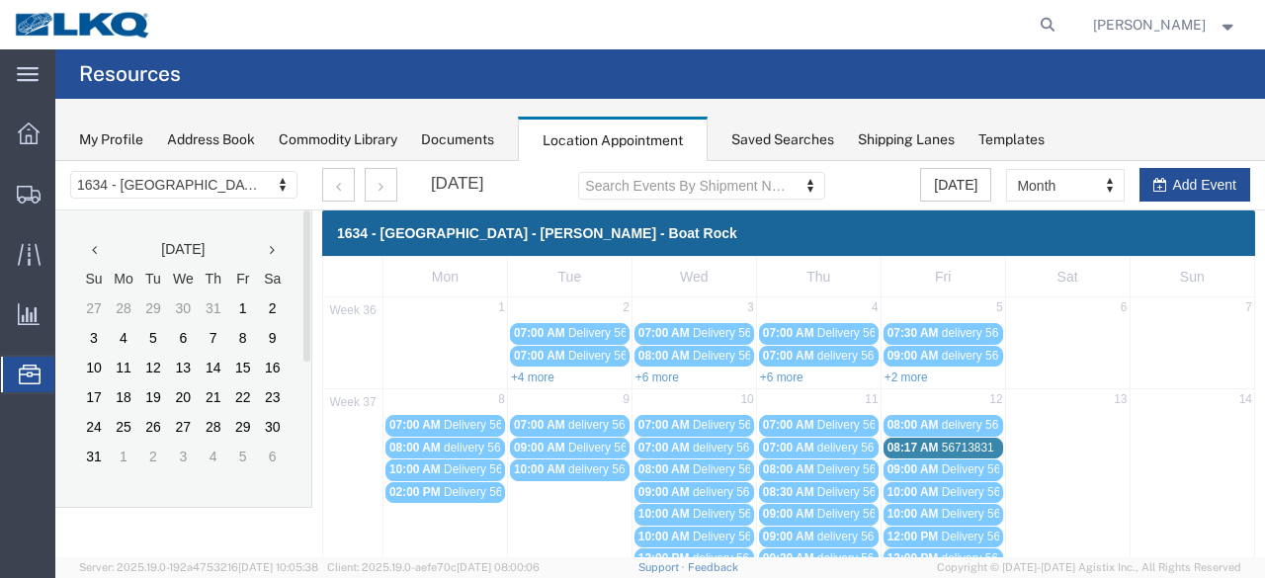
scroll to position [99, 0]
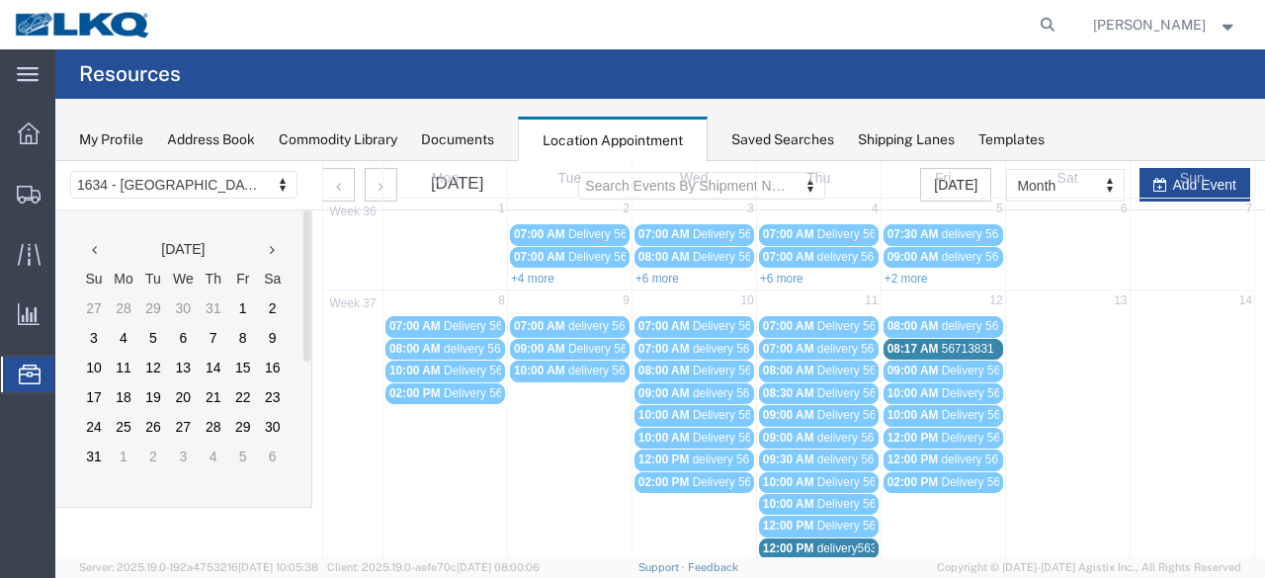
click at [943, 342] on span "56713831" at bounding box center [968, 349] width 52 height 14
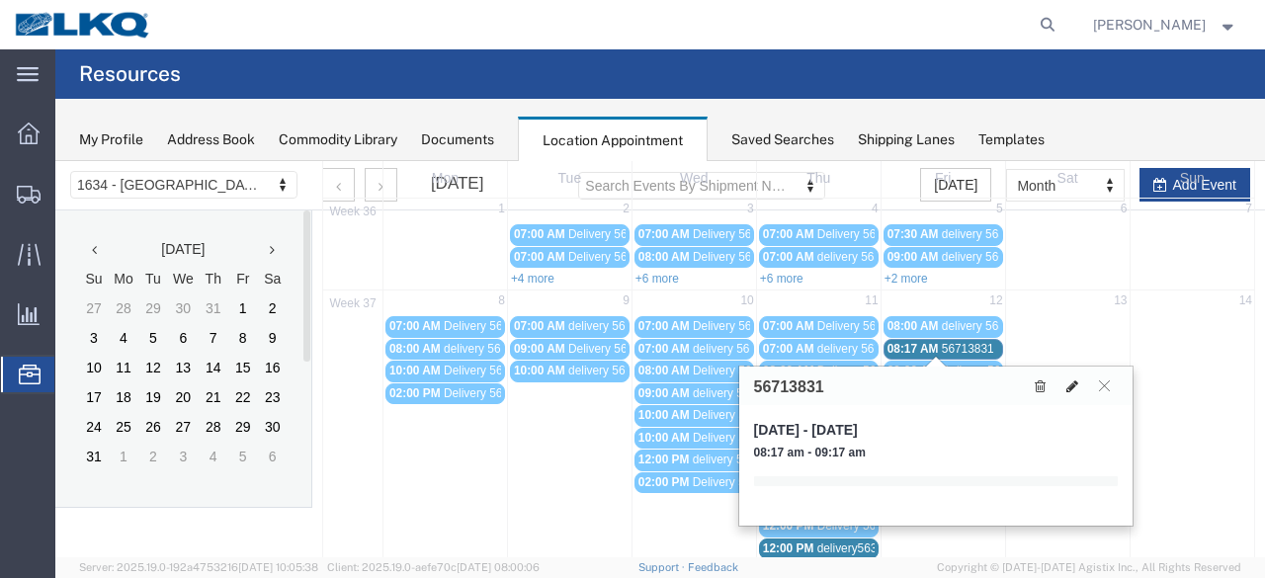
click at [1069, 384] on icon at bounding box center [1072, 386] width 12 height 14
select select "1"
select select
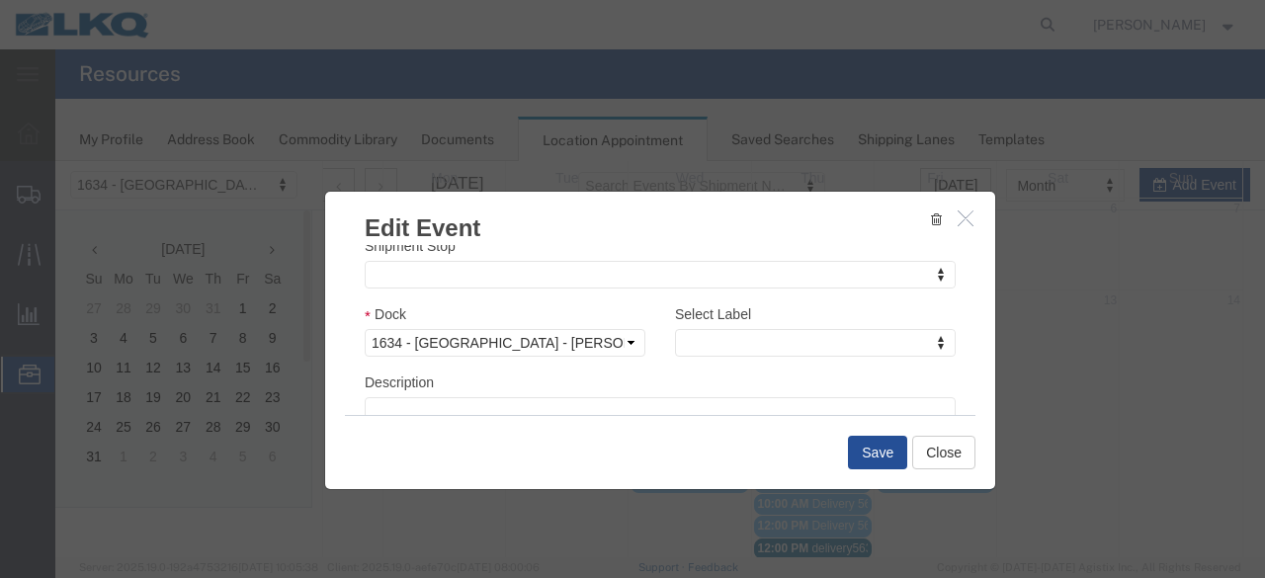
scroll to position [297, 0]
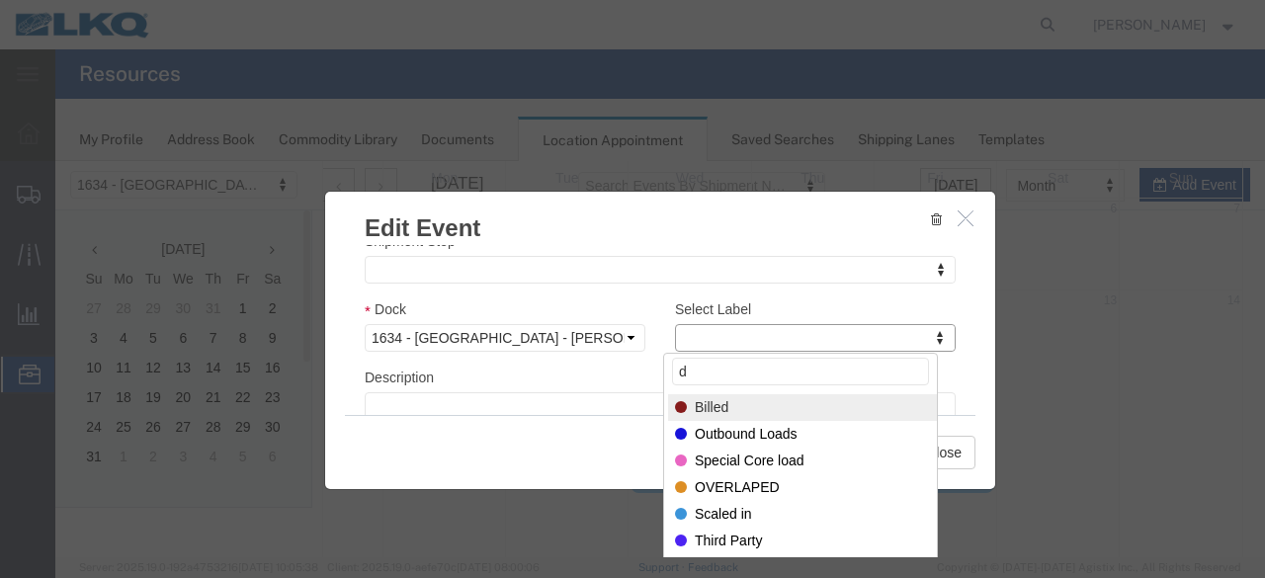
type input "de"
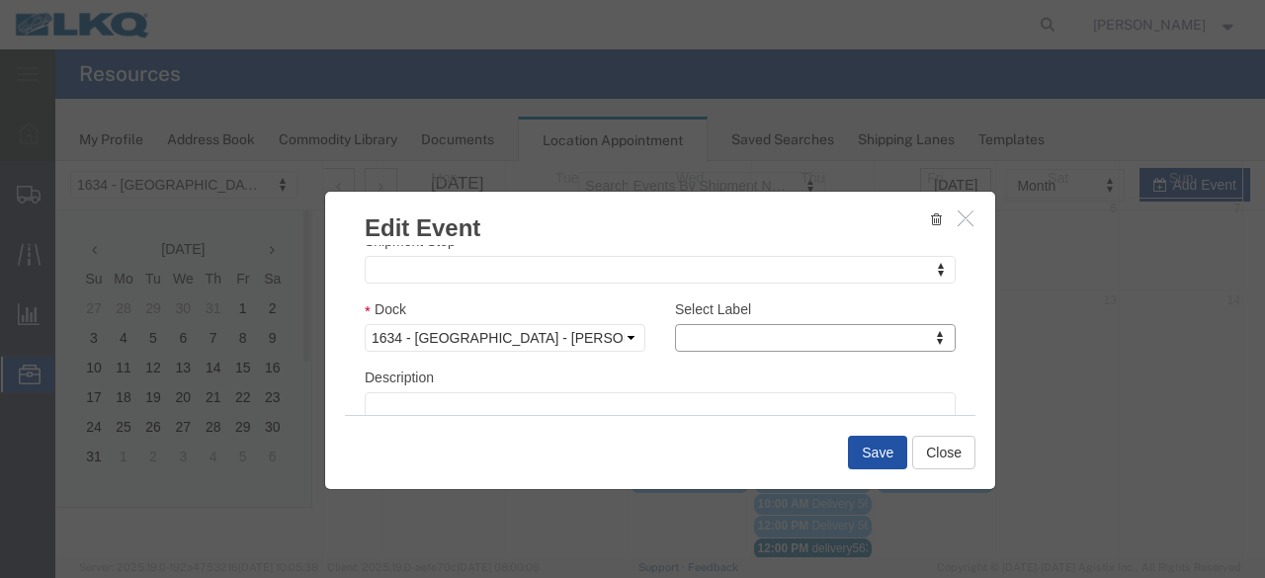
click at [873, 446] on button "Save" at bounding box center [877, 453] width 59 height 34
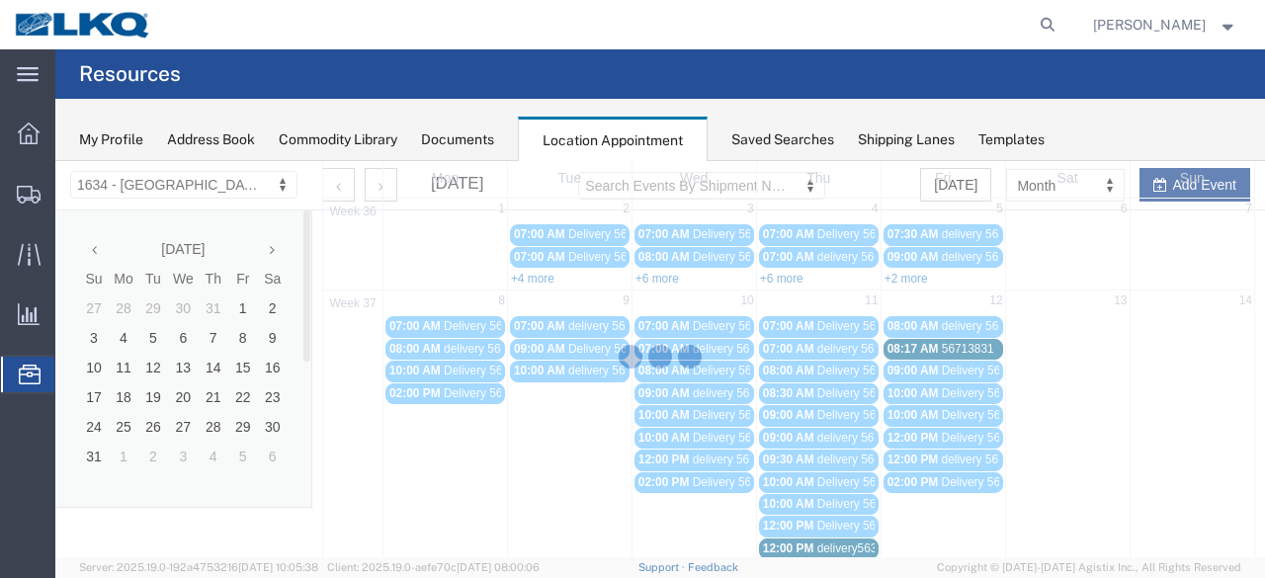
scroll to position [93, 0]
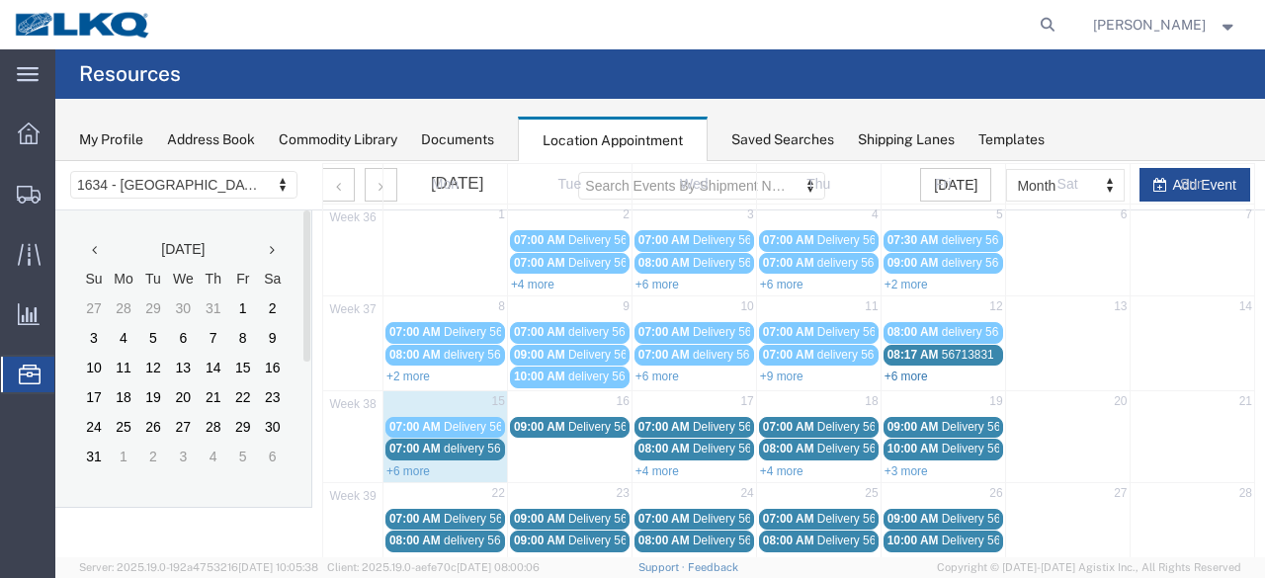
click at [902, 370] on link "+6 more" at bounding box center [905, 377] width 43 height 14
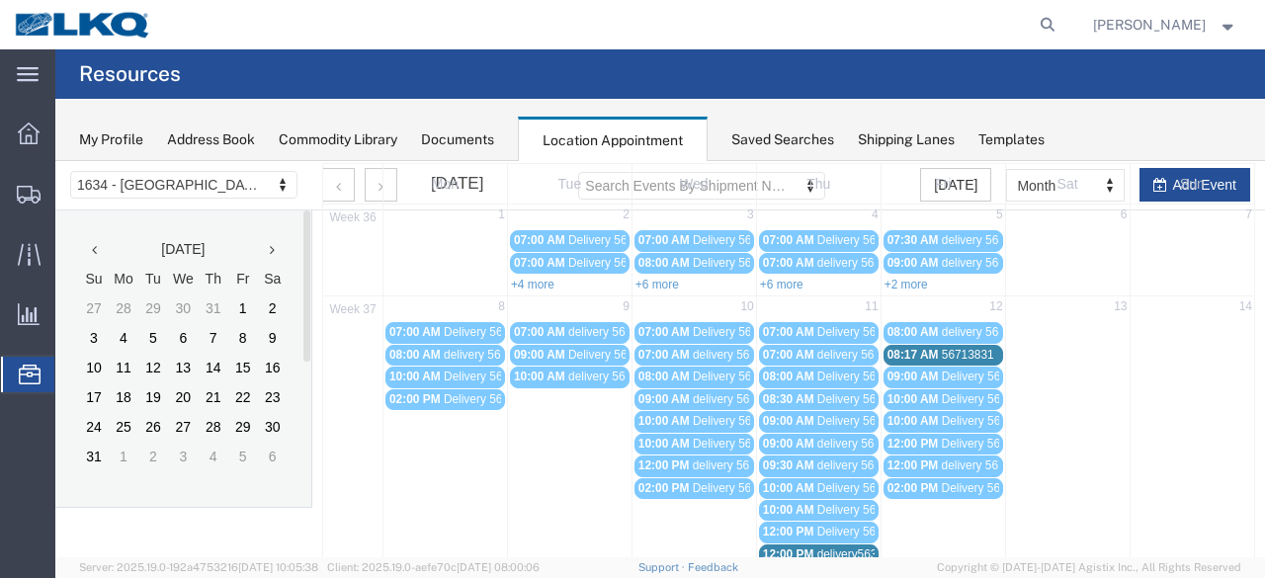
click at [917, 355] on span "08:17 AM" at bounding box center [912, 355] width 51 height 14
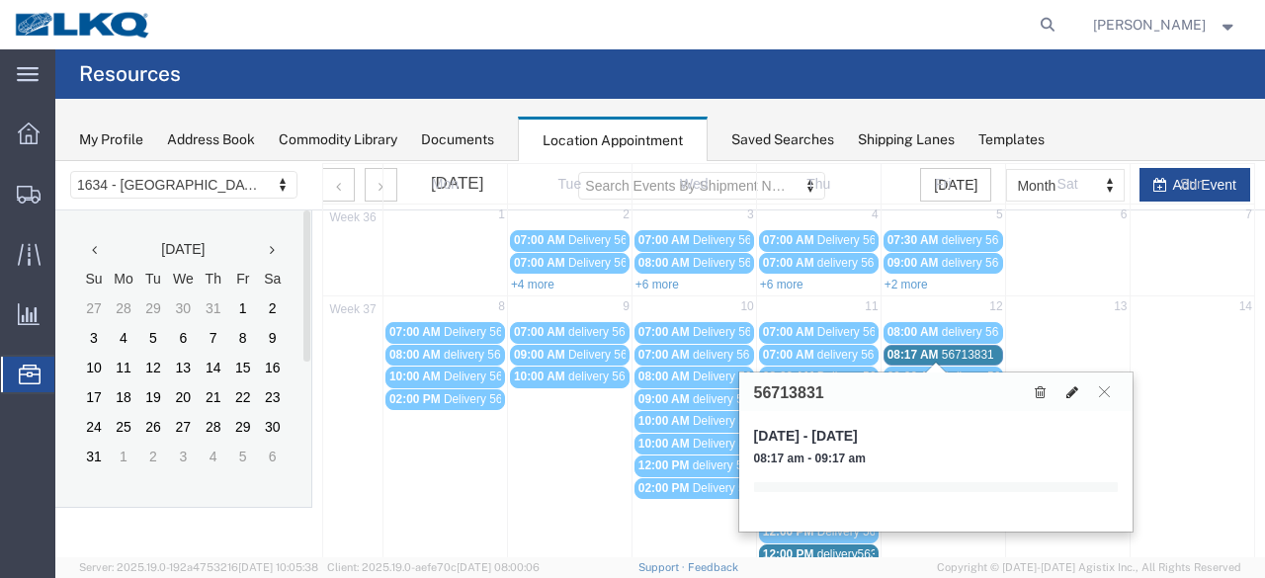
click at [1069, 391] on icon at bounding box center [1072, 392] width 12 height 14
select select "1"
select select
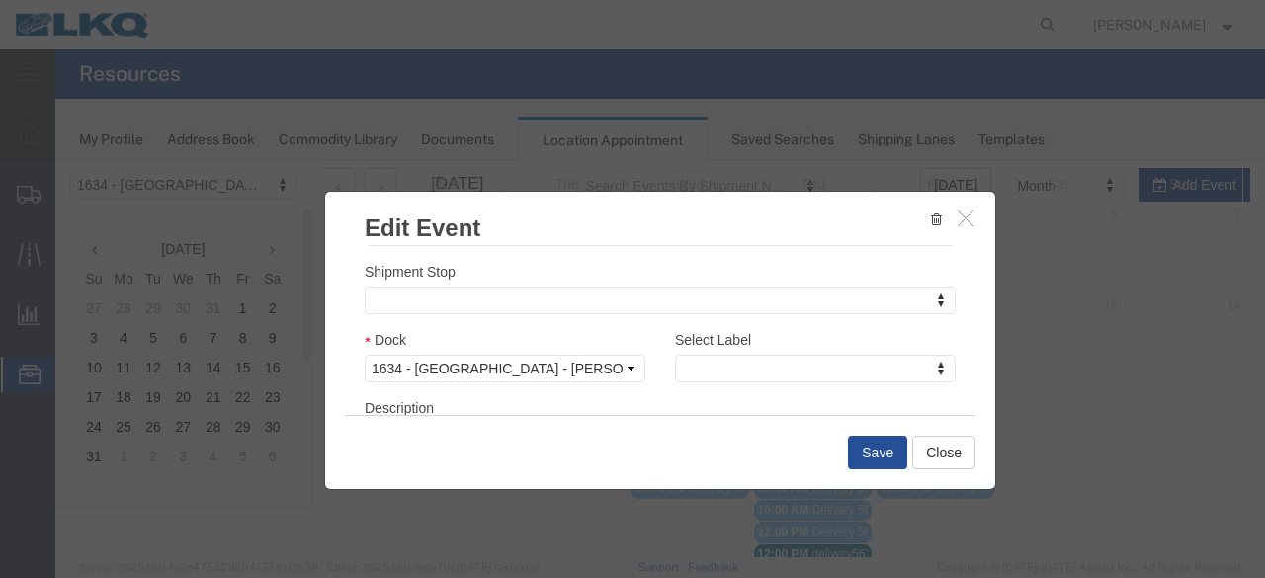
scroll to position [297, 0]
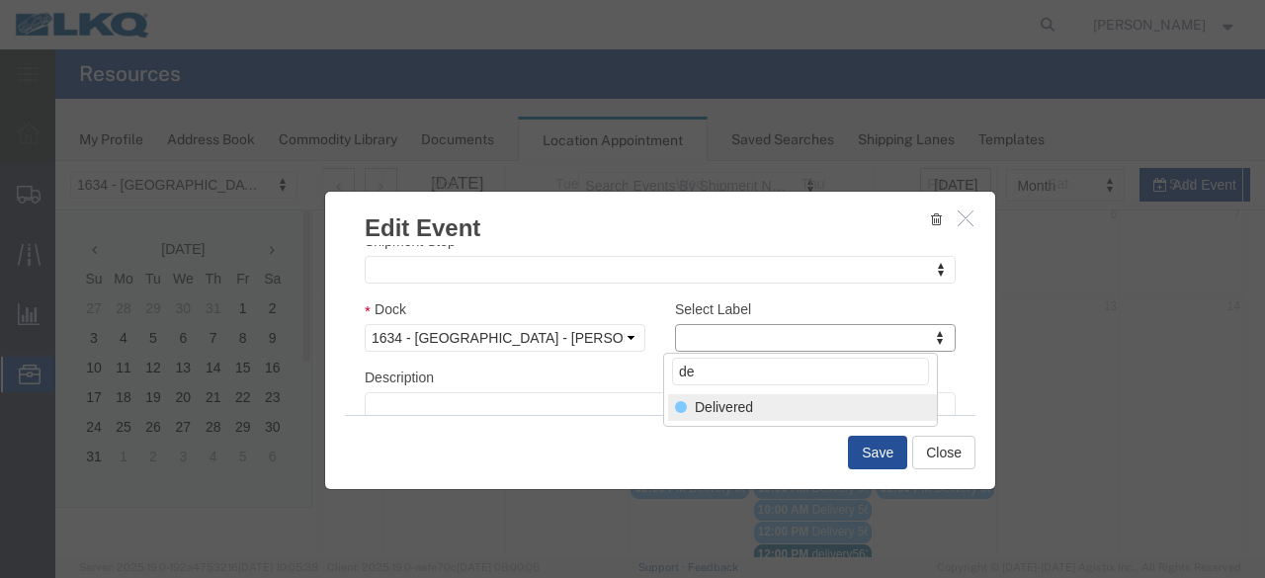
type input "de"
select select "40"
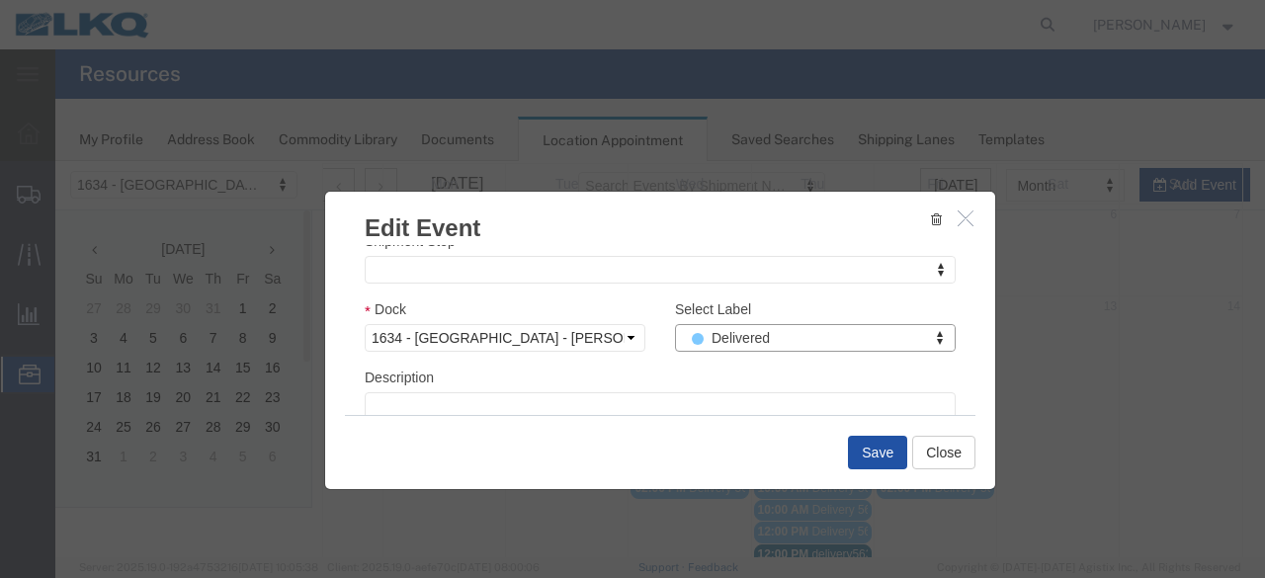
click at [884, 454] on button "Save" at bounding box center [877, 453] width 59 height 34
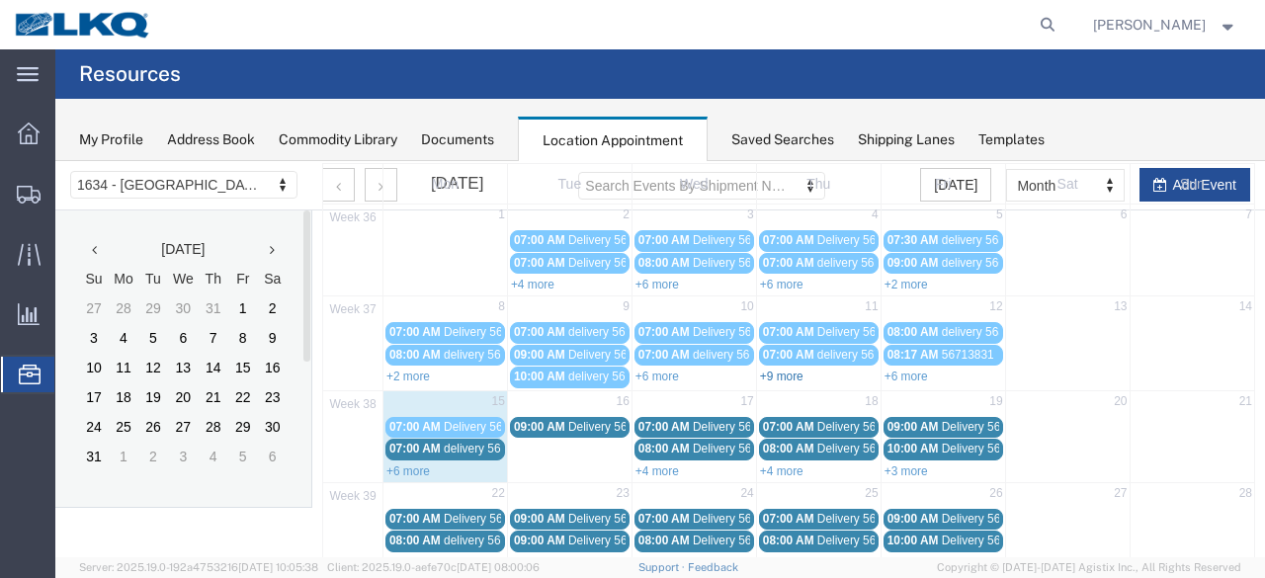
click at [791, 376] on link "+9 more" at bounding box center [781, 377] width 43 height 14
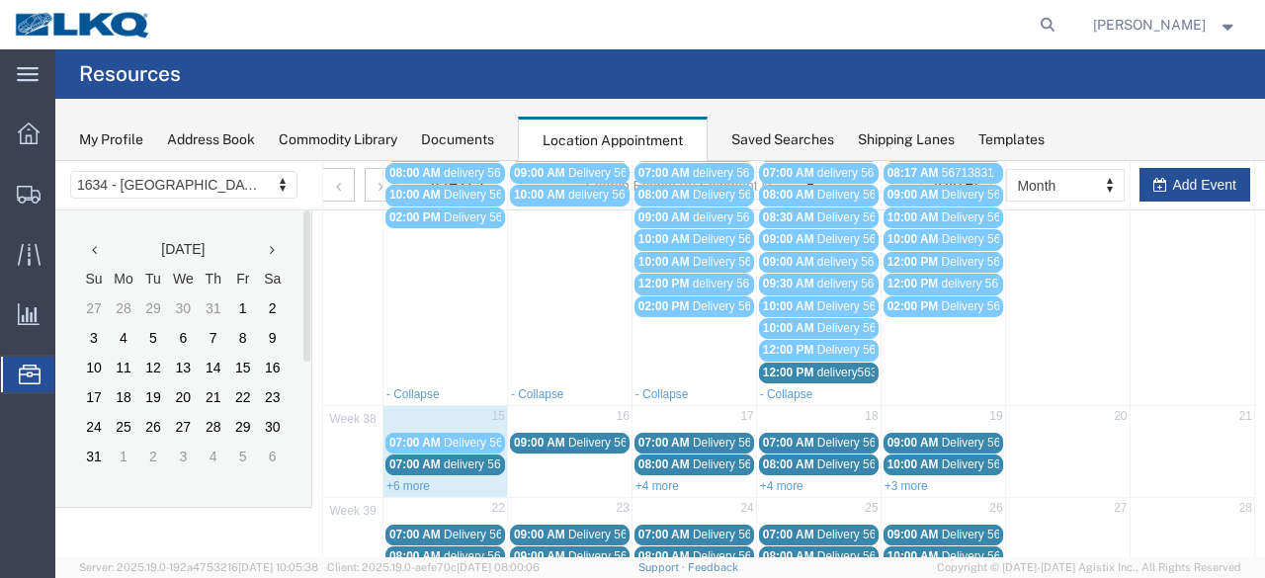
scroll to position [290, 0]
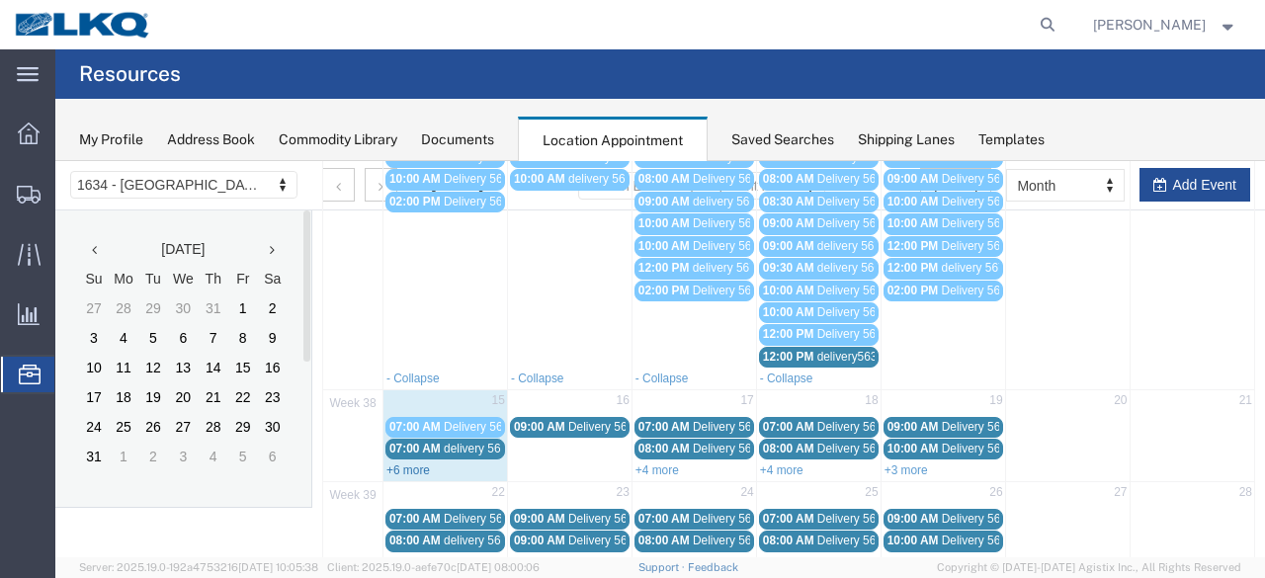
click at [417, 463] on link "+6 more" at bounding box center [407, 470] width 43 height 14
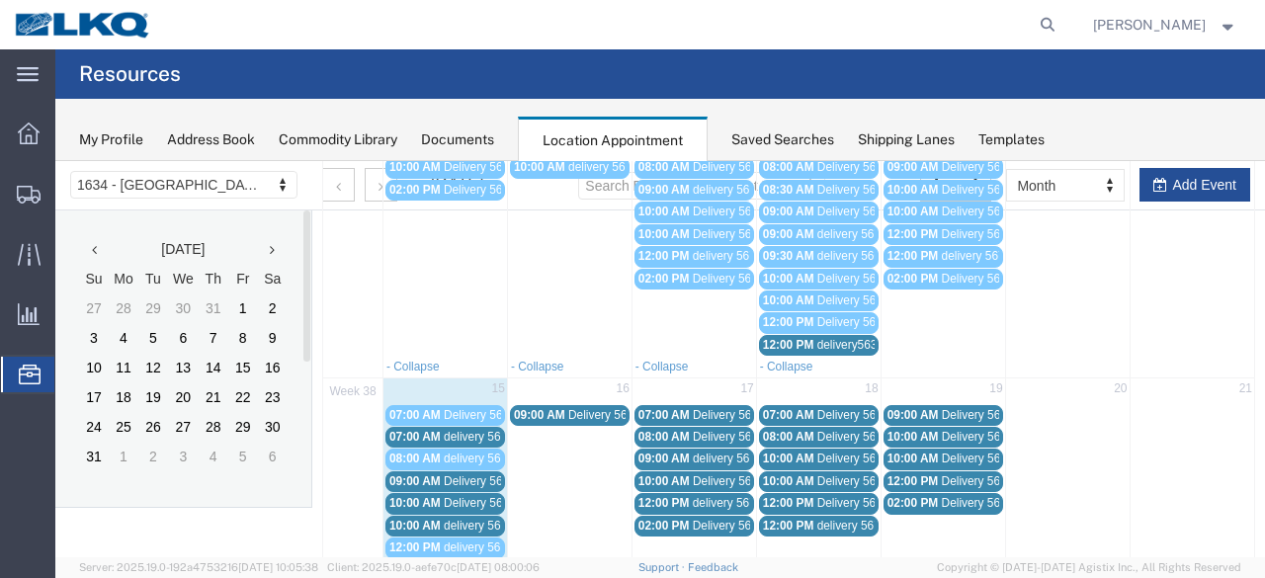
scroll to position [327, 0]
